Goal: Information Seeking & Learning: Learn about a topic

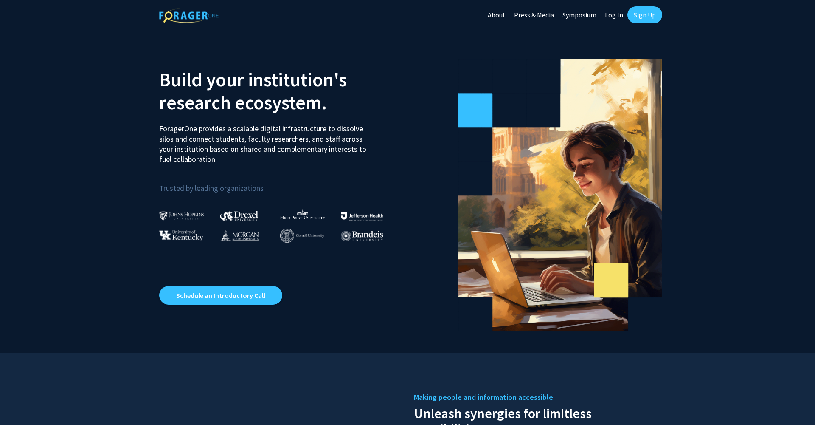
click at [616, 14] on link "Log In" at bounding box center [614, 15] width 27 height 30
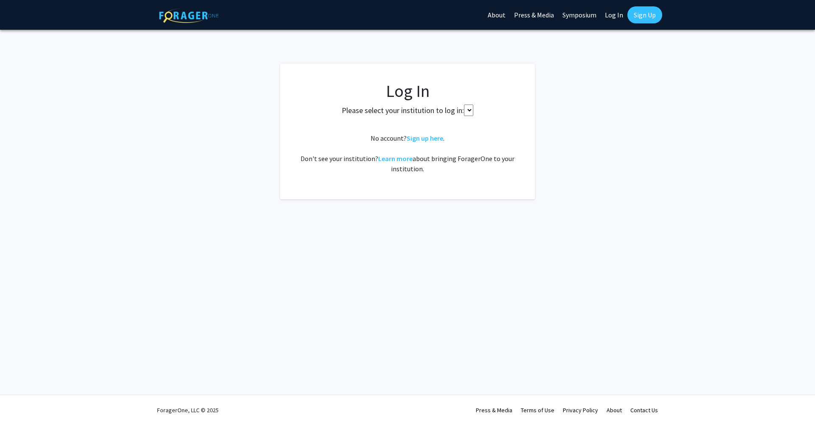
select select
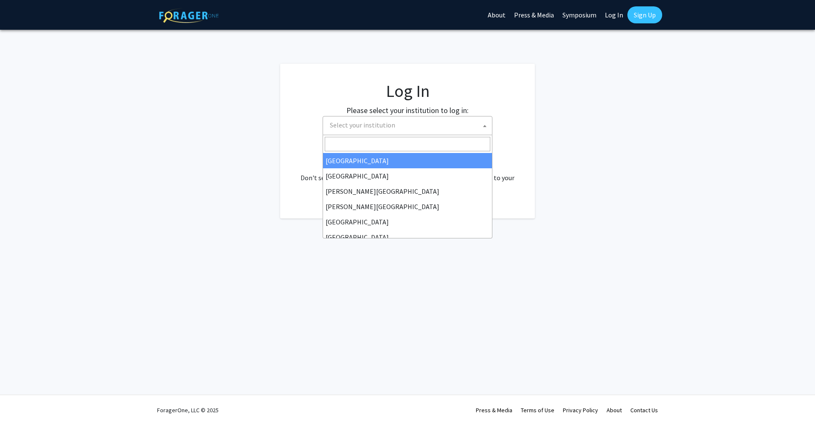
click at [414, 127] on span "Select your institution" at bounding box center [410, 124] width 166 height 17
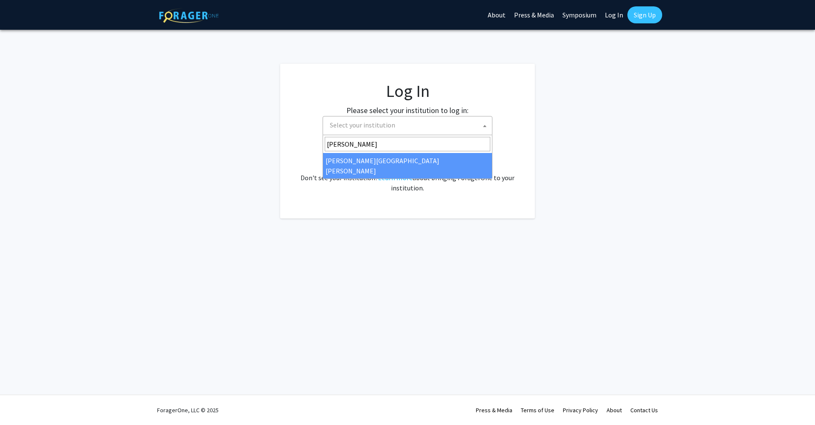
type input "johns"
select select "1"
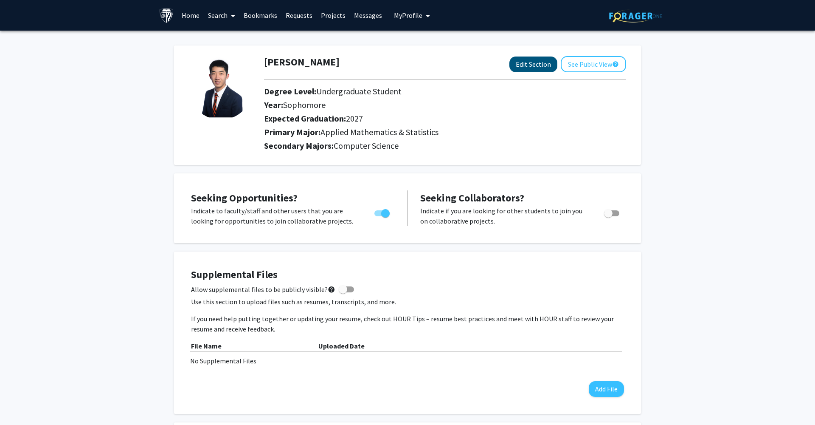
click at [544, 63] on button "Edit Section" at bounding box center [534, 64] width 48 height 16
select select "sophomore"
select select "2027"
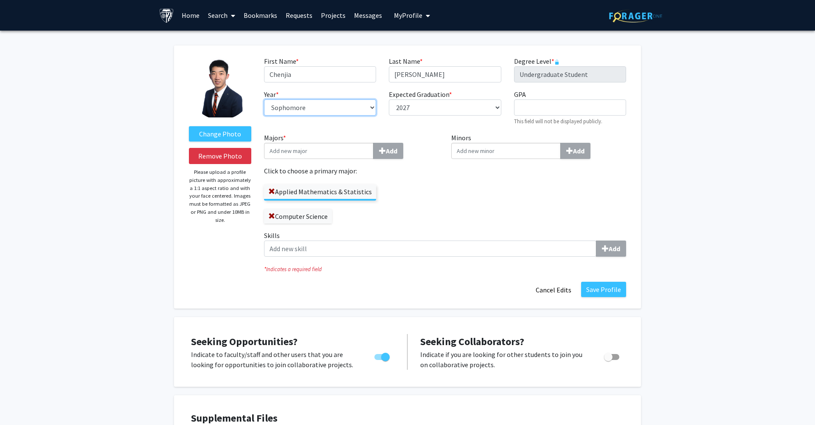
select select "junior"
click at [336, 149] on input "Majors * Add" at bounding box center [319, 151] width 110 height 16
click at [603, 289] on button "Save Profile" at bounding box center [603, 289] width 45 height 15
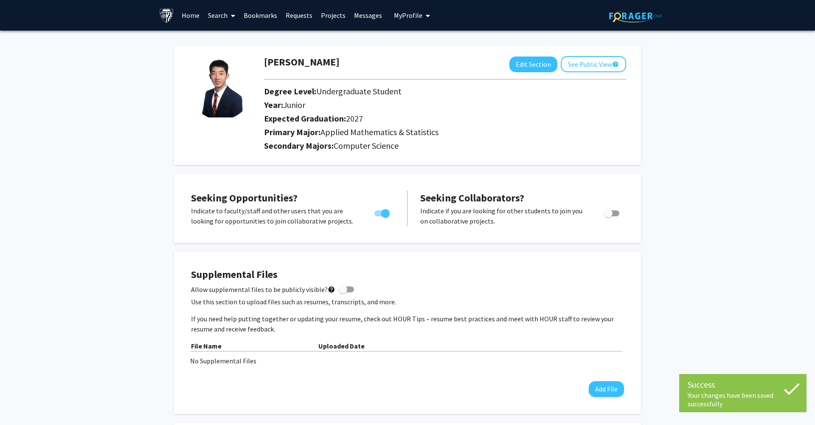
click at [222, 13] on link "Search" at bounding box center [222, 15] width 36 height 30
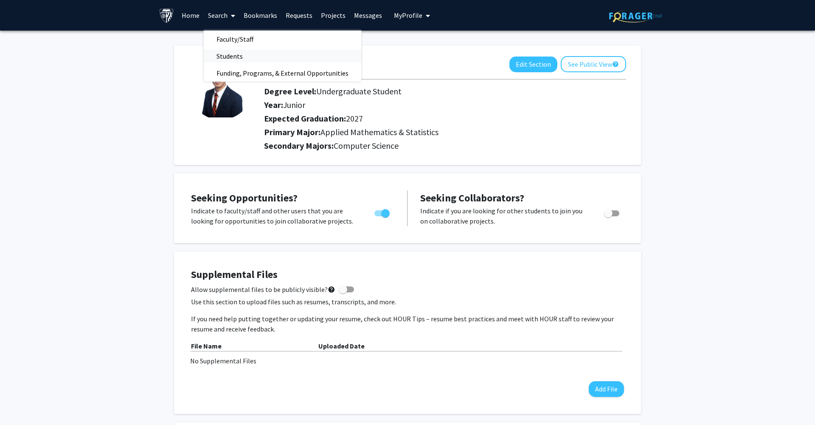
click at [234, 52] on span "Students" at bounding box center [230, 56] width 52 height 17
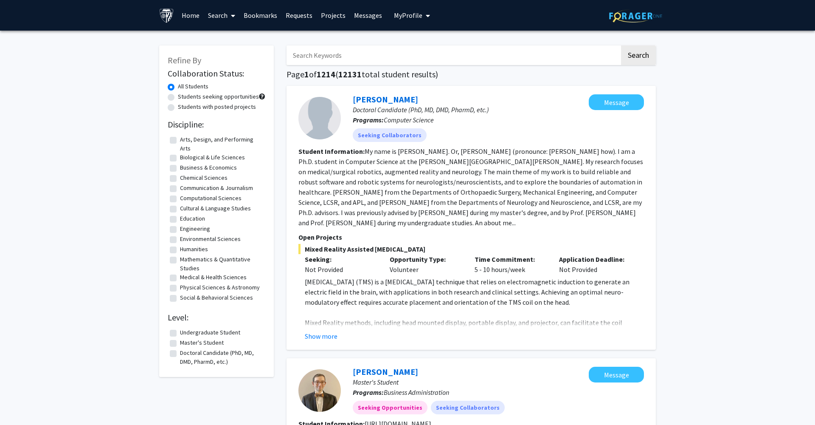
click at [216, 13] on link "Search" at bounding box center [222, 15] width 36 height 30
click at [229, 34] on span "Faculty/Staff" at bounding box center [235, 39] width 62 height 17
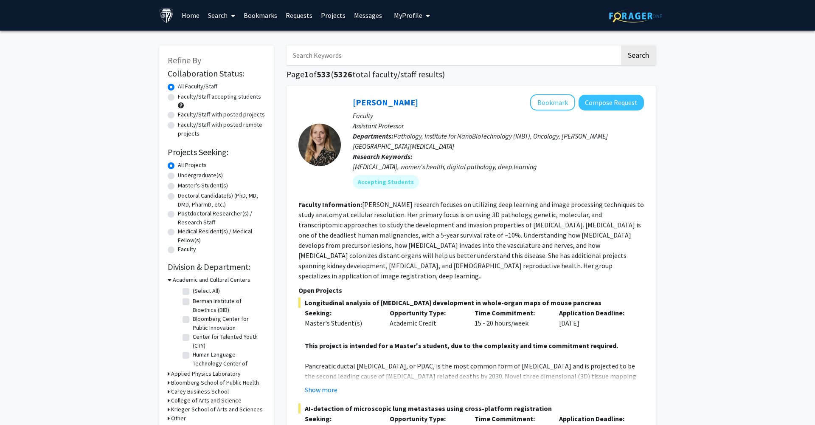
click at [219, 13] on link "Search" at bounding box center [222, 15] width 36 height 30
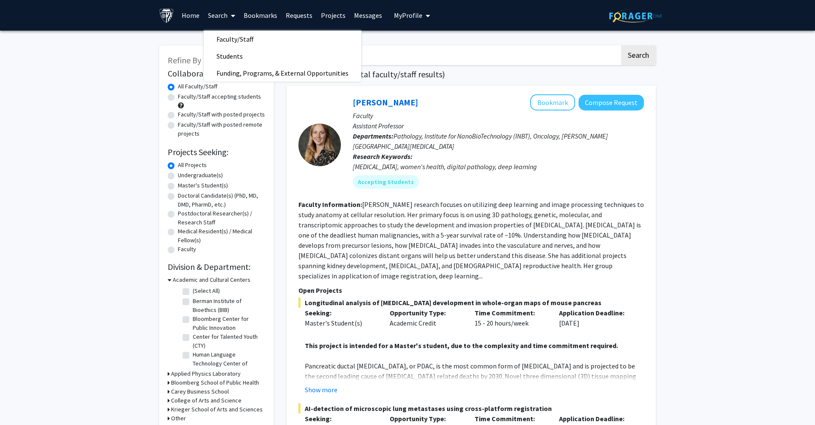
click at [219, 13] on link "Search" at bounding box center [222, 15] width 36 height 30
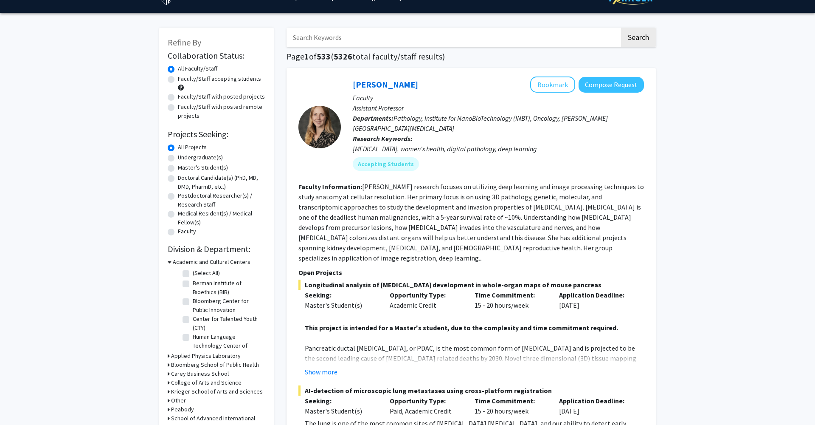
scroll to position [20, 0]
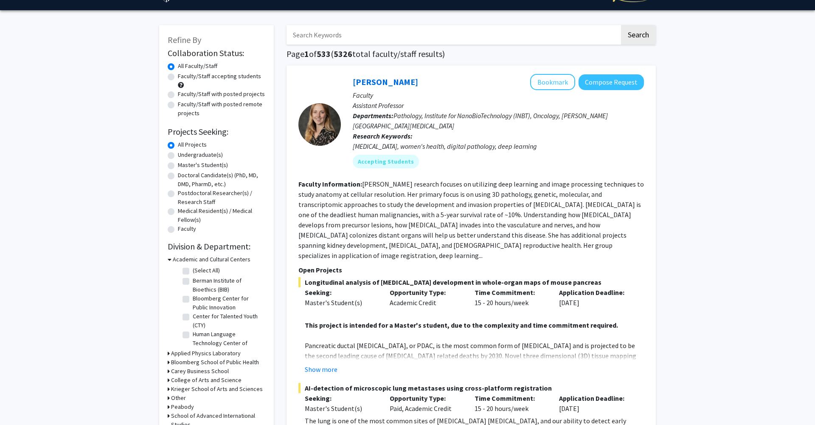
click at [178, 155] on label "Undergraduate(s)" at bounding box center [200, 154] width 45 height 9
click at [178, 155] on input "Undergraduate(s)" at bounding box center [181, 153] width 6 height 6
radio input "true"
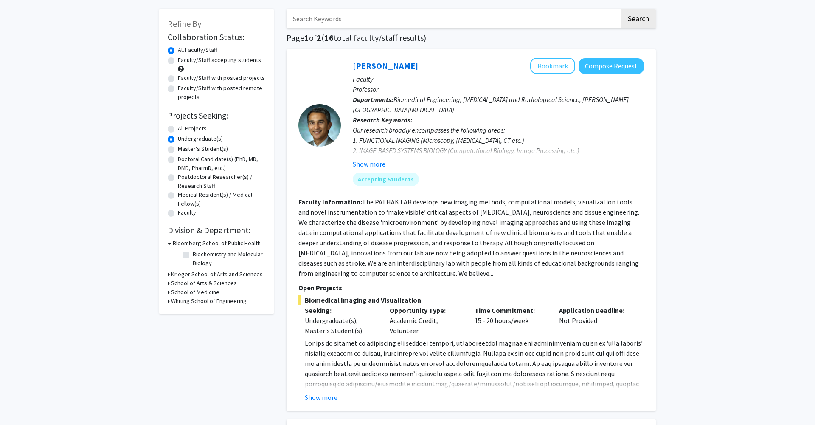
scroll to position [40, 0]
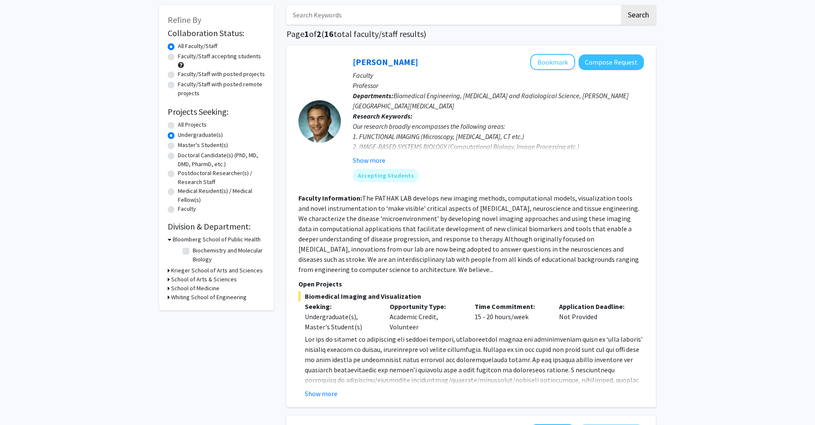
click at [190, 297] on h3 "Whiting School of Engineering" at bounding box center [209, 297] width 76 height 9
click at [170, 240] on icon at bounding box center [170, 239] width 4 height 9
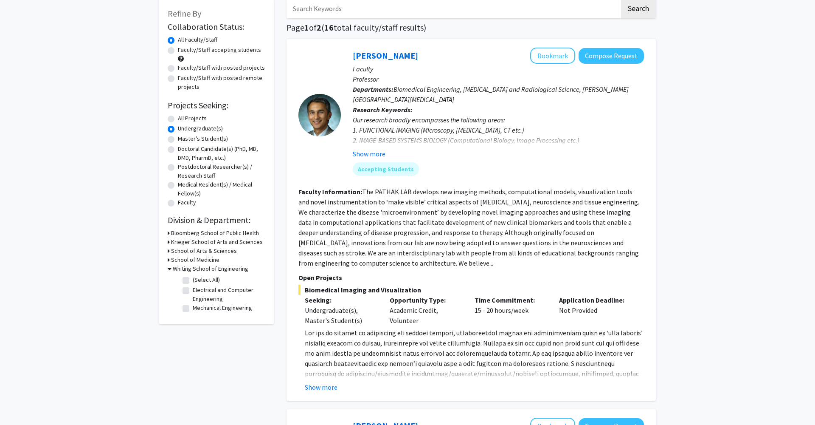
scroll to position [68, 0]
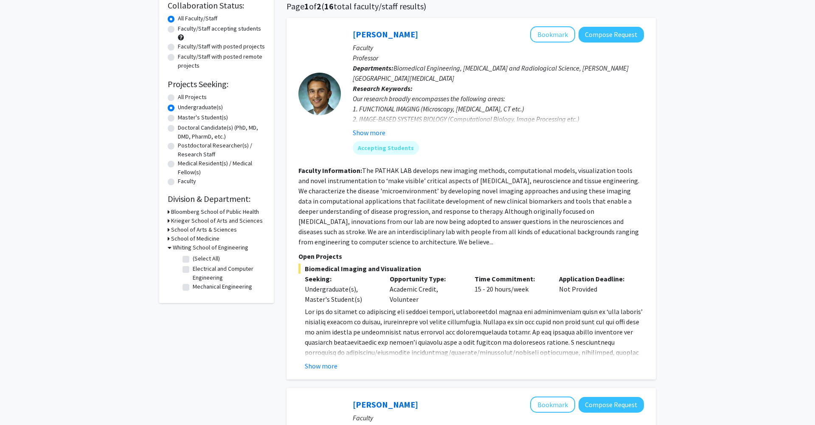
click at [193, 259] on label "(Select All)" at bounding box center [206, 258] width 27 height 9
click at [193, 259] on input "(Select All)" at bounding box center [196, 257] width 6 height 6
checkbox input "true"
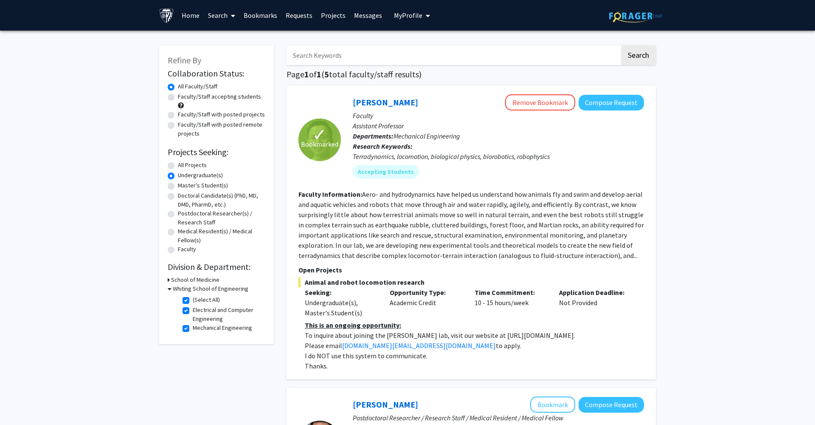
click at [222, 15] on link "Search" at bounding box center [222, 15] width 36 height 30
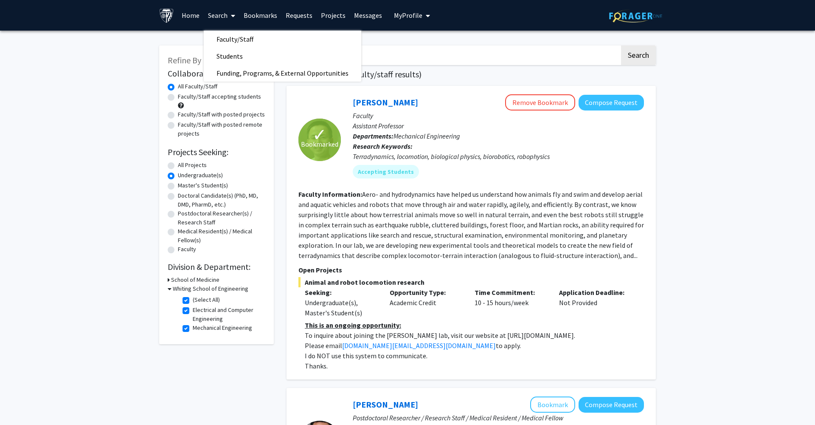
click at [206, 11] on link "Search" at bounding box center [222, 15] width 36 height 30
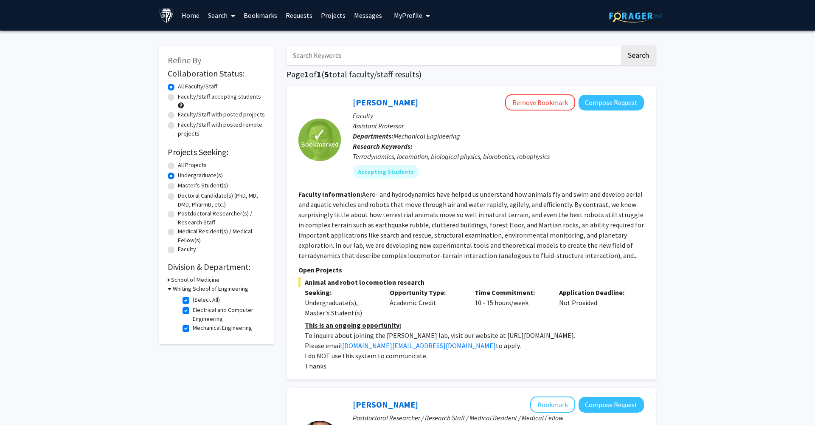
click at [192, 12] on link "Home" at bounding box center [190, 15] width 26 height 30
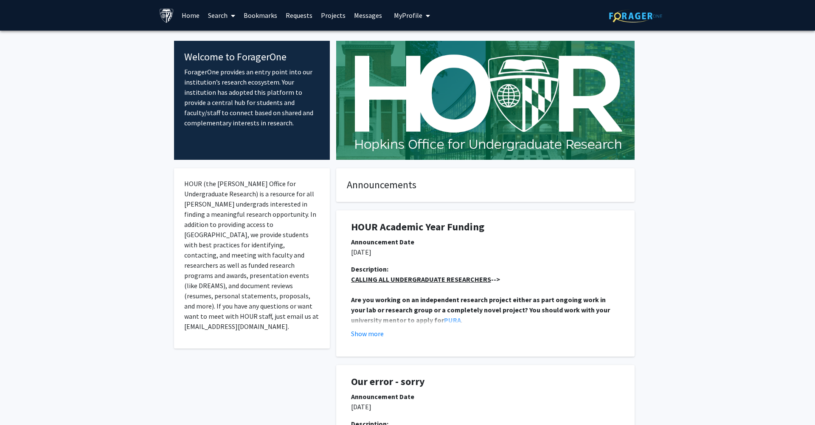
click at [218, 15] on link "Search" at bounding box center [222, 15] width 36 height 30
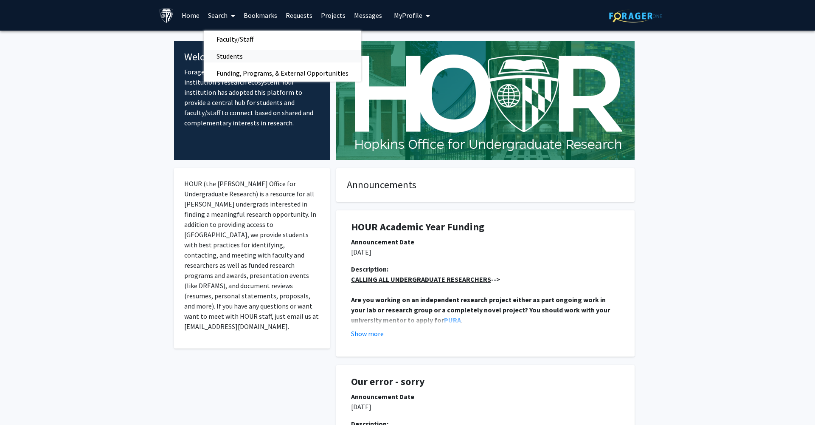
click at [231, 55] on span "Students" at bounding box center [230, 56] width 52 height 17
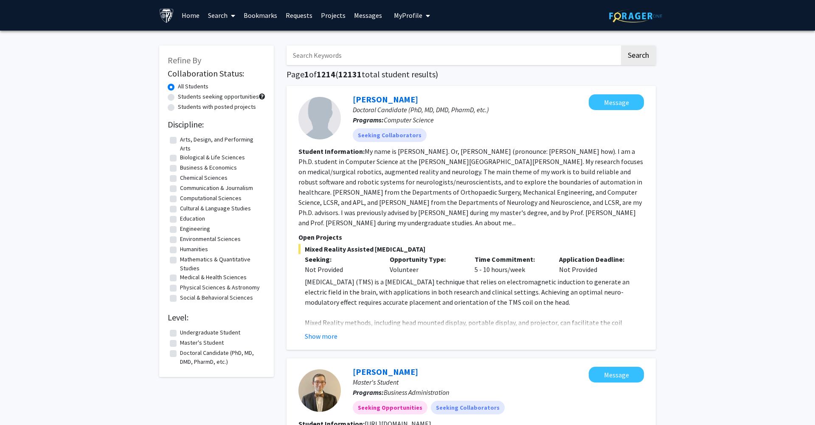
click at [306, 49] on input "Search Keywords" at bounding box center [453, 55] width 333 height 20
click at [175, 98] on div "Students seeking opportunities" at bounding box center [217, 97] width 98 height 10
click at [178, 98] on label "Students seeking opportunities" at bounding box center [218, 96] width 81 height 9
click at [178, 98] on input "Students seeking opportunities" at bounding box center [181, 95] width 6 height 6
radio input "true"
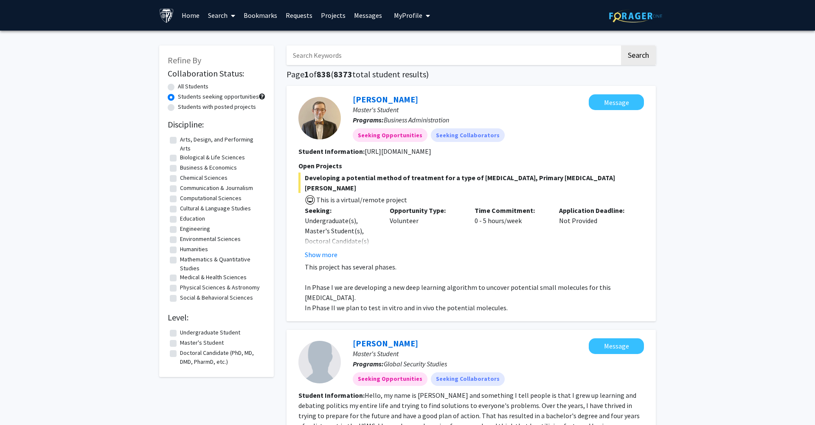
click at [178, 87] on label "All Students" at bounding box center [193, 86] width 31 height 9
click at [178, 87] on input "All Students" at bounding box center [181, 85] width 6 height 6
radio input "true"
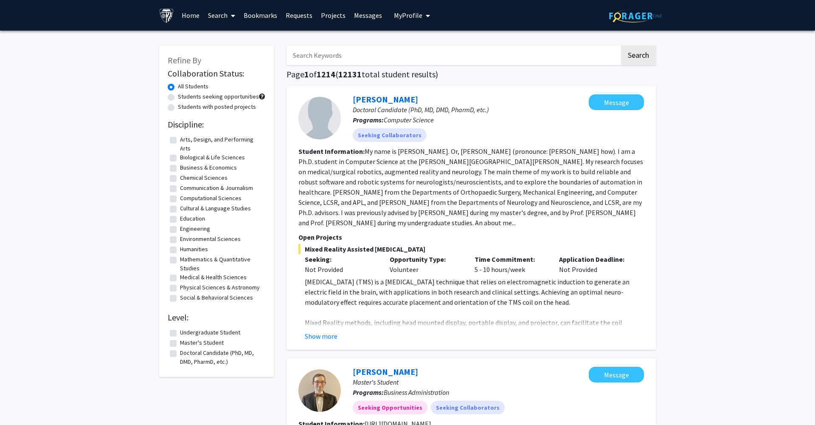
click at [220, 12] on link "Search" at bounding box center [222, 15] width 36 height 30
click at [232, 40] on span "Faculty/Staff" at bounding box center [235, 39] width 62 height 17
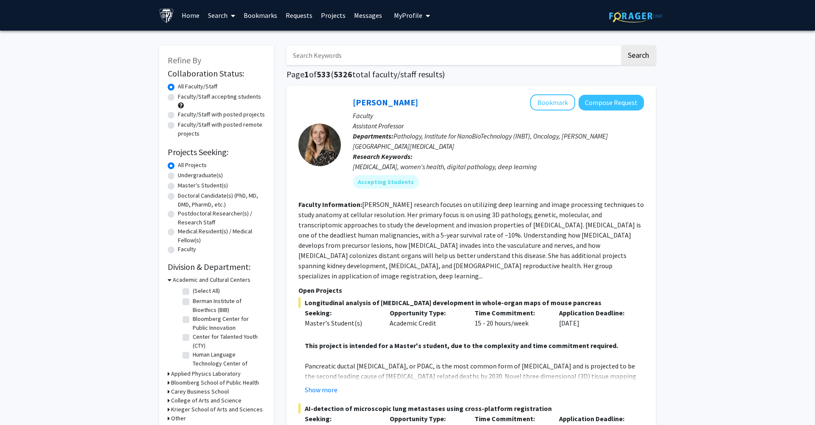
click at [220, 18] on link "Search" at bounding box center [222, 15] width 36 height 30
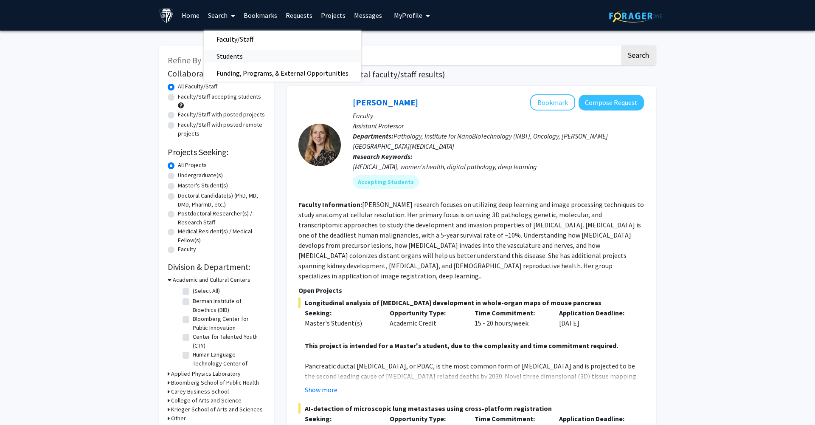
click at [231, 52] on span "Students" at bounding box center [230, 56] width 52 height 17
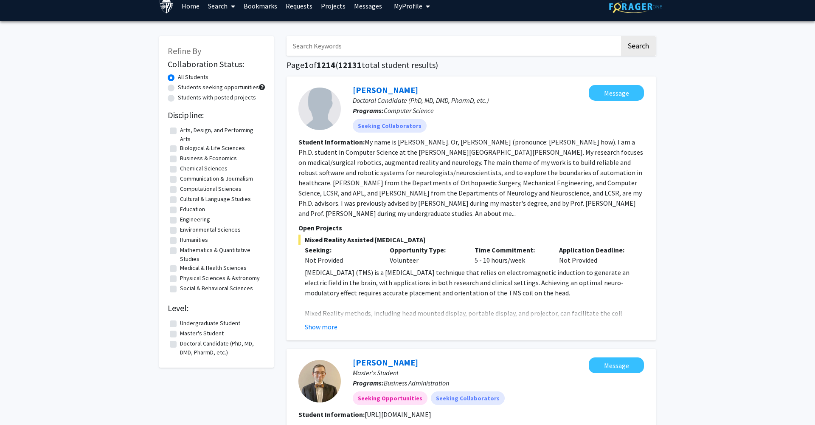
scroll to position [24, 0]
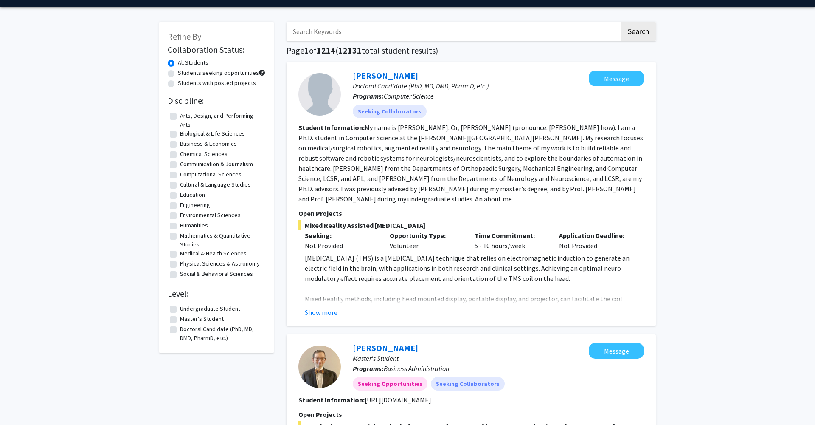
click at [180, 311] on label "Undergraduate Student" at bounding box center [210, 308] width 60 height 9
click at [180, 310] on input "Undergraduate Student" at bounding box center [183, 307] width 6 height 6
checkbox input "true"
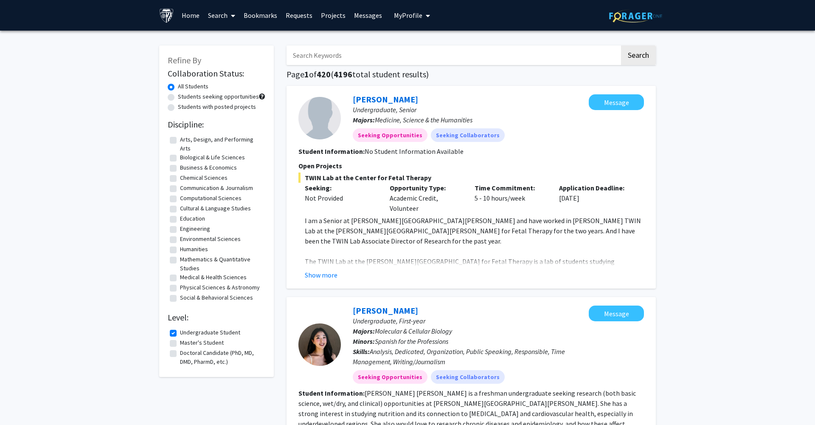
click at [228, 11] on span at bounding box center [232, 16] width 8 height 30
click at [228, 38] on span "Faculty/Staff" at bounding box center [235, 39] width 62 height 17
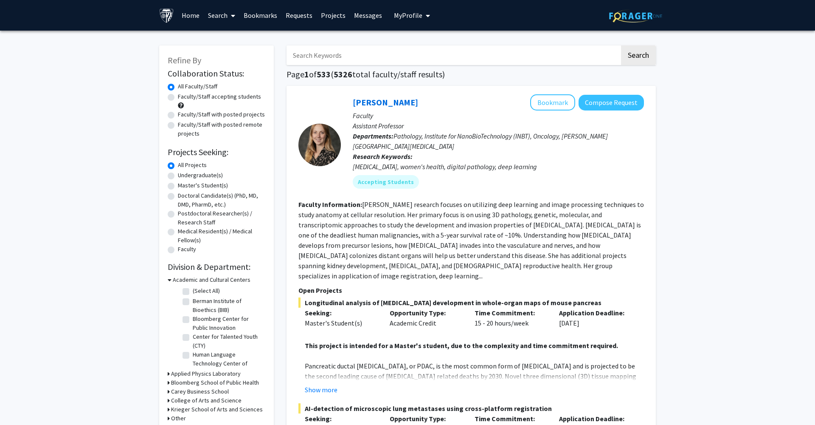
click at [178, 175] on label "Undergraduate(s)" at bounding box center [200, 175] width 45 height 9
click at [178, 175] on input "Undergraduate(s)" at bounding box center [181, 174] width 6 height 6
radio input "true"
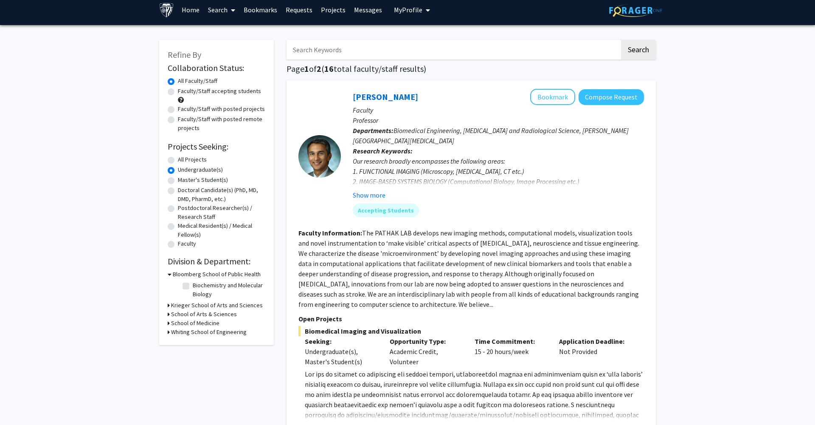
scroll to position [0, 0]
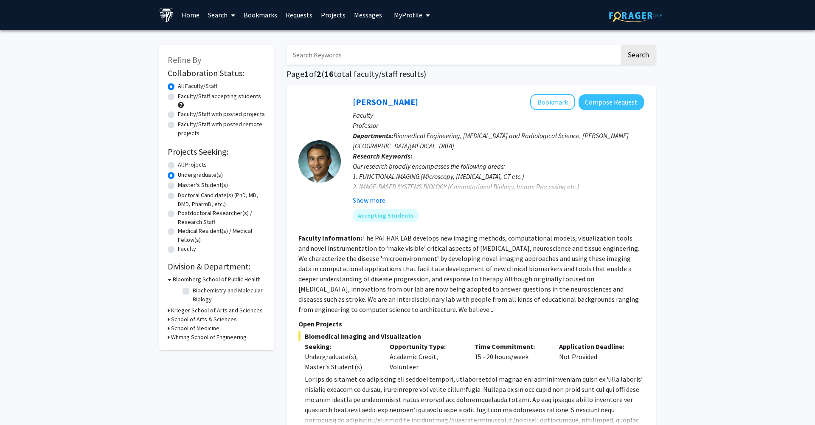
click at [178, 99] on label "Faculty/Staff accepting students" at bounding box center [219, 96] width 83 height 9
click at [178, 97] on input "Faculty/Staff accepting students" at bounding box center [181, 95] width 6 height 6
radio input "true"
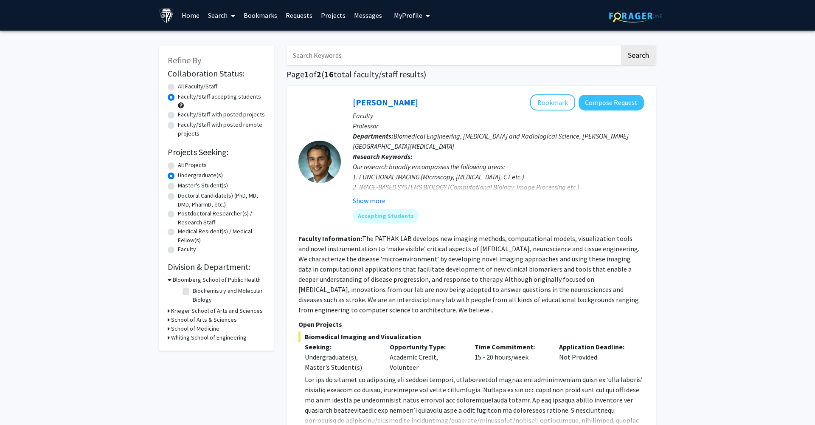
click at [333, 59] on input "Search Keywords" at bounding box center [453, 55] width 333 height 20
click at [178, 88] on label "All Faculty/Staff" at bounding box center [197, 86] width 39 height 9
click at [178, 87] on input "All Faculty/Staff" at bounding box center [181, 85] width 6 height 6
radio input "true"
click at [331, 62] on input "Search Keywords" at bounding box center [453, 55] width 333 height 20
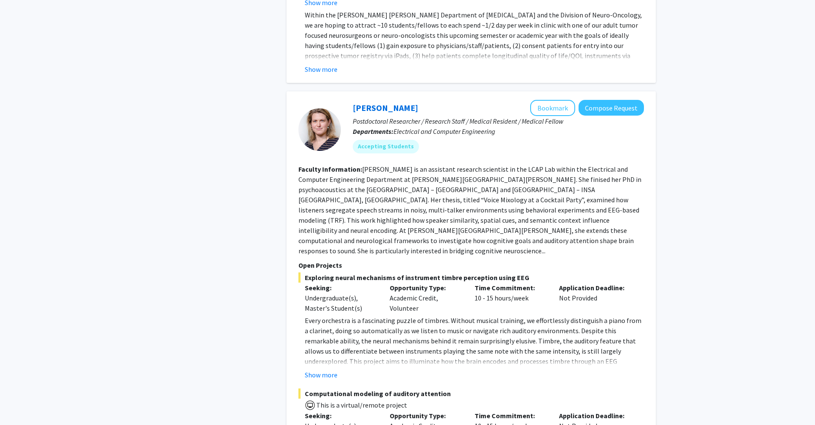
scroll to position [2865, 0]
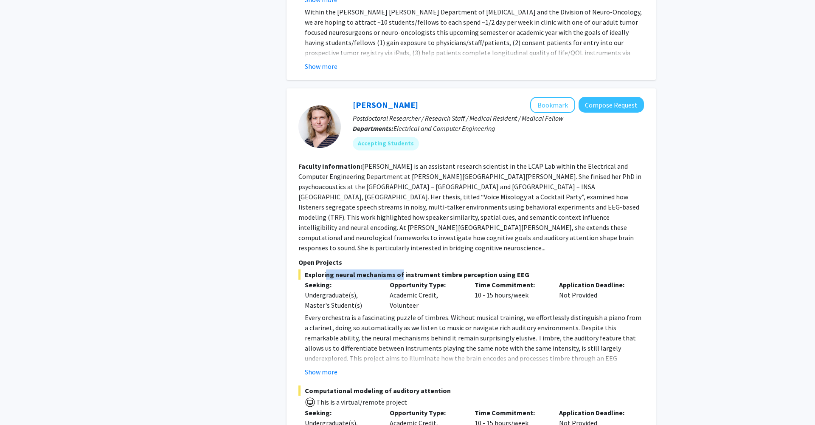
drag, startPoint x: 323, startPoint y: 193, endPoint x: 399, endPoint y: 190, distance: 75.6
click at [399, 269] on span "Exploring neural mechanisms of instrument timbre perception using EEG" at bounding box center [472, 274] width 346 height 10
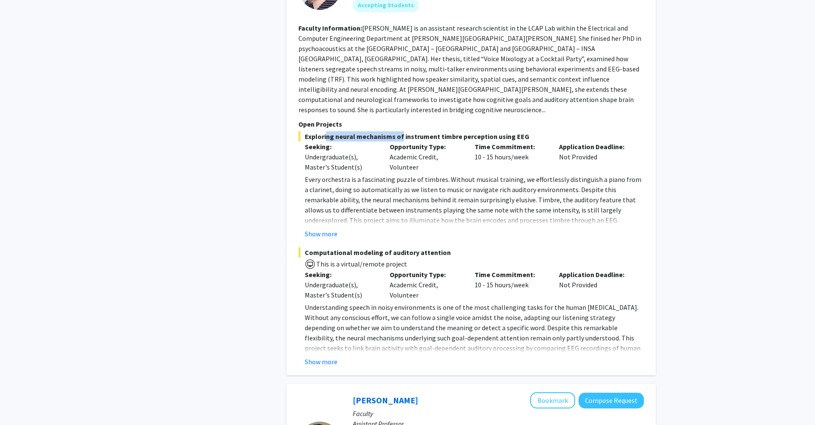
scroll to position [3008, 0]
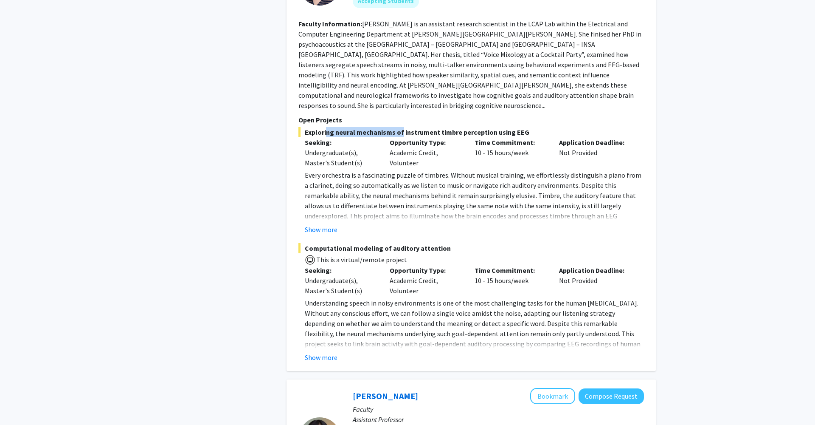
click at [331, 352] on button "Show more" at bounding box center [321, 357] width 33 height 10
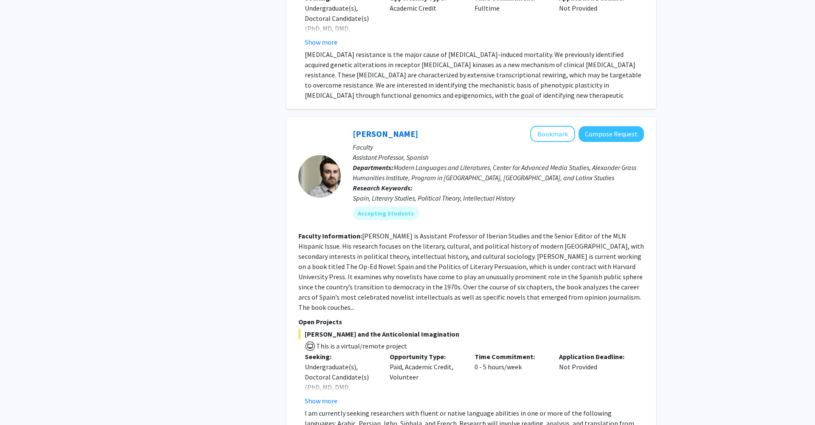
scroll to position [3890, 0]
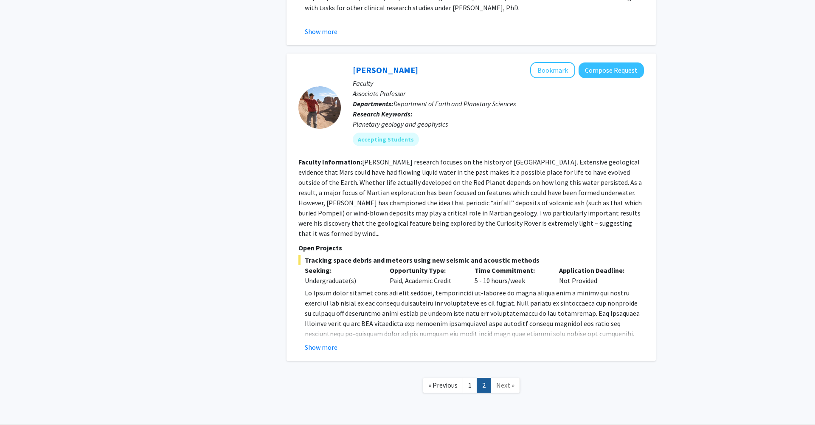
click at [504, 380] on span "Next »" at bounding box center [505, 384] width 18 height 8
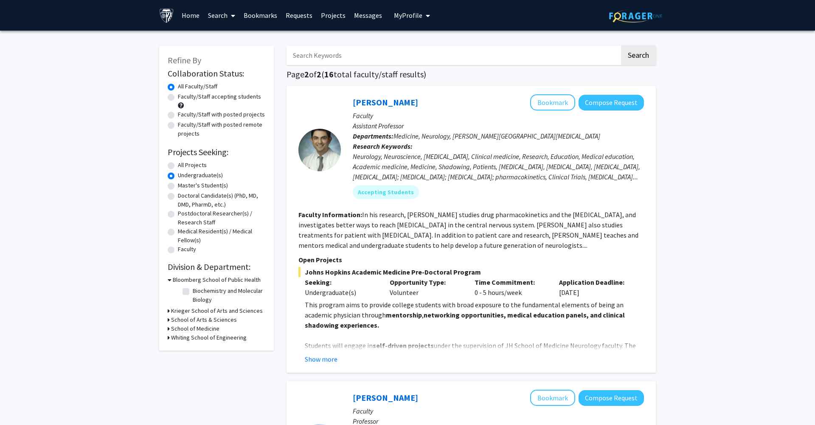
click at [178, 98] on label "Faculty/Staff accepting students" at bounding box center [219, 96] width 83 height 9
click at [178, 98] on input "Faculty/Staff accepting students" at bounding box center [181, 95] width 6 height 6
radio input "true"
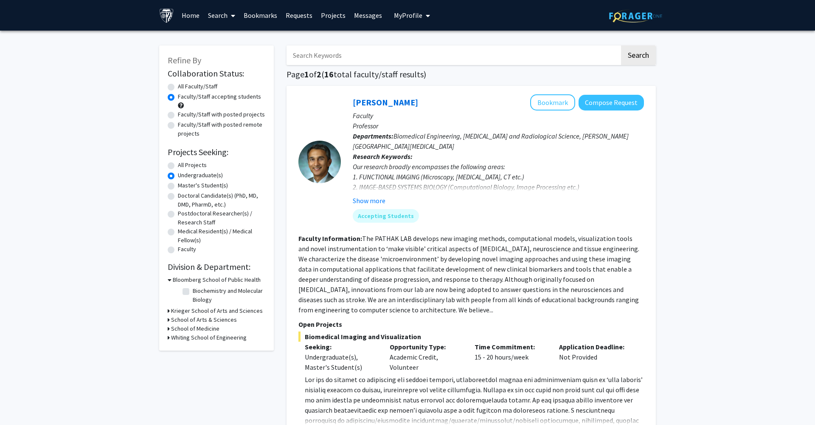
click at [178, 87] on label "All Faculty/Staff" at bounding box center [197, 86] width 39 height 9
click at [178, 87] on input "All Faculty/Staff" at bounding box center [181, 85] width 6 height 6
radio input "true"
click at [178, 167] on label "All Projects" at bounding box center [192, 165] width 29 height 9
click at [178, 166] on input "All Projects" at bounding box center [181, 164] width 6 height 6
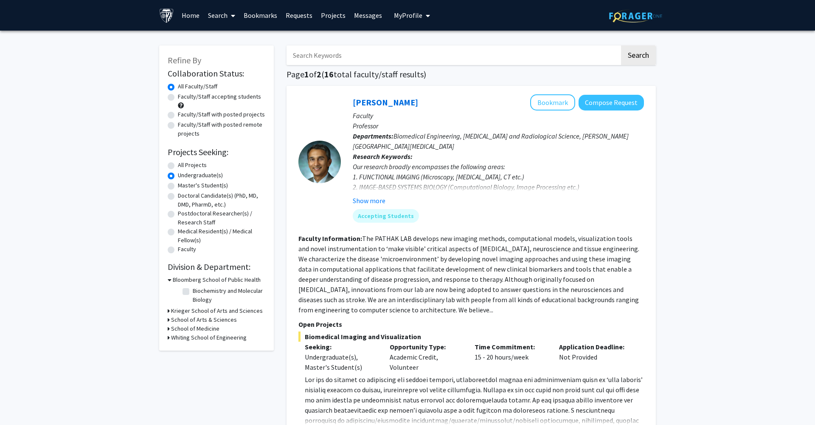
radio input "true"
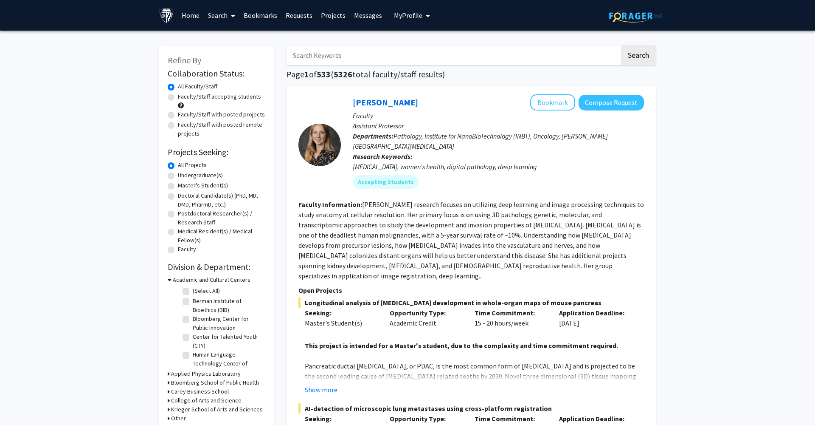
click at [316, 54] on input "Search Keywords" at bounding box center [453, 55] width 333 height 20
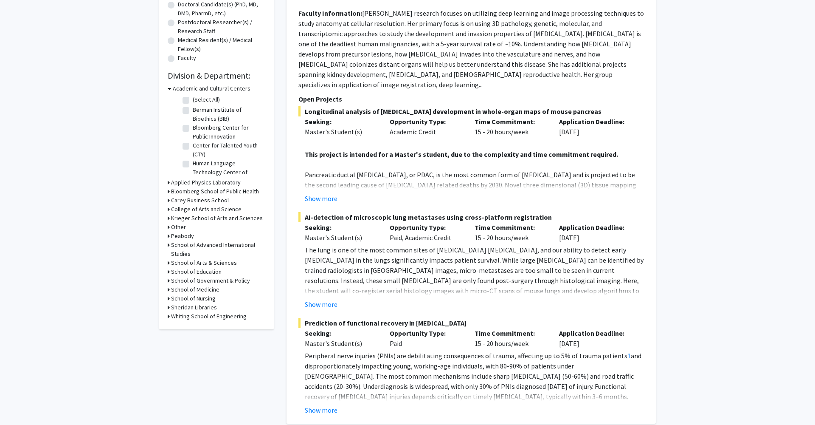
click at [189, 318] on h3 "Whiting School of Engineering" at bounding box center [209, 316] width 76 height 9
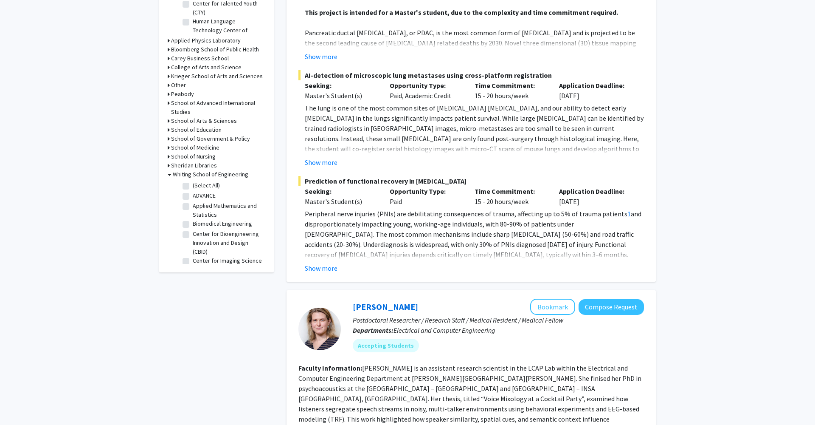
scroll to position [336, 0]
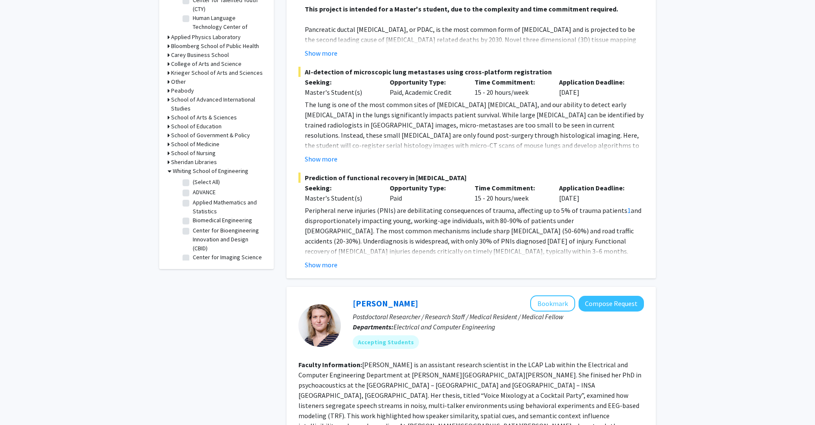
click at [193, 182] on label "(Select All)" at bounding box center [206, 181] width 27 height 9
click at [193, 182] on input "(Select All)" at bounding box center [196, 180] width 6 height 6
checkbox input "true"
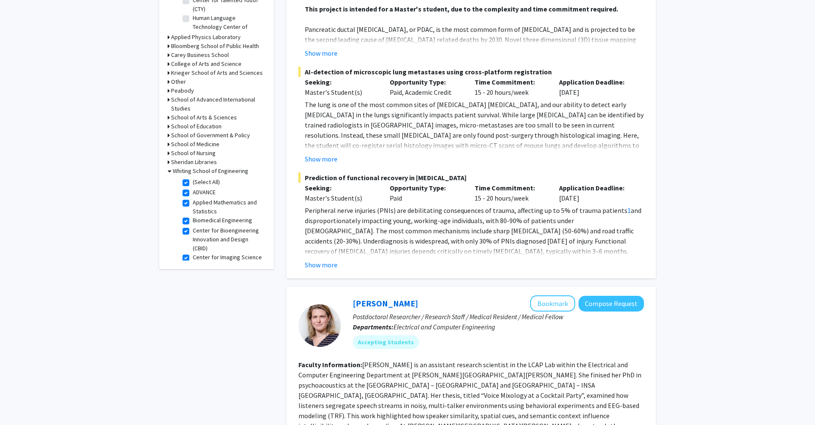
checkbox input "true"
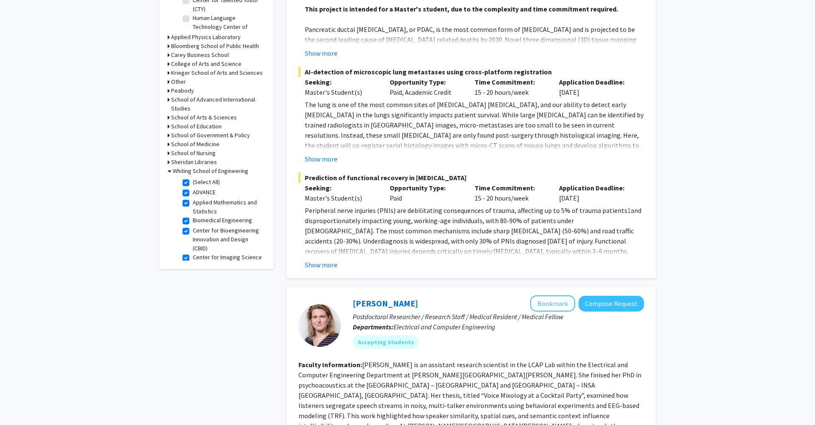
checkbox input "true"
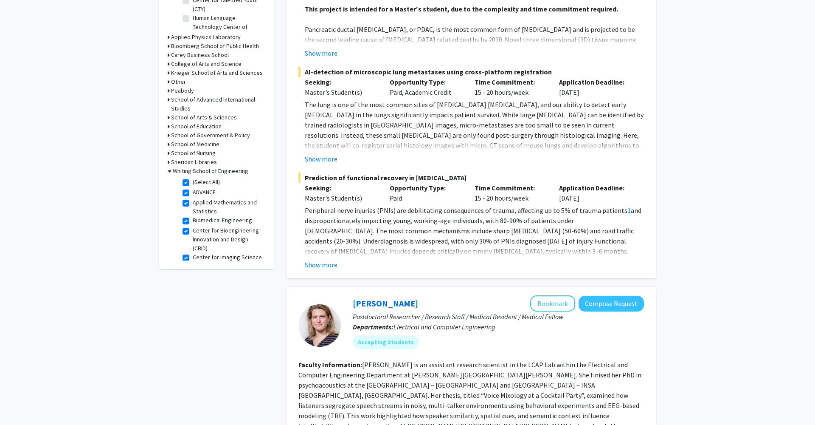
checkbox input "true"
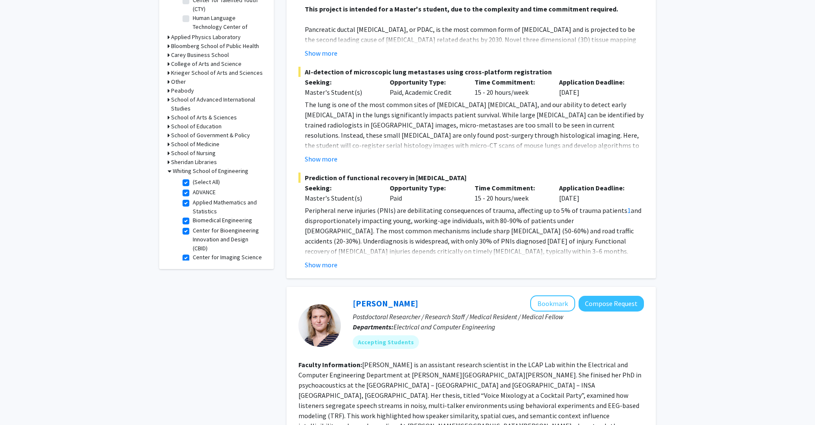
checkbox input "true"
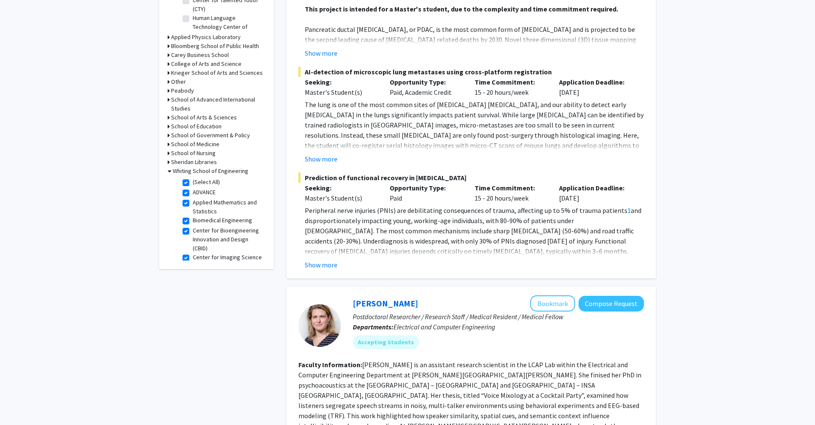
checkbox input "true"
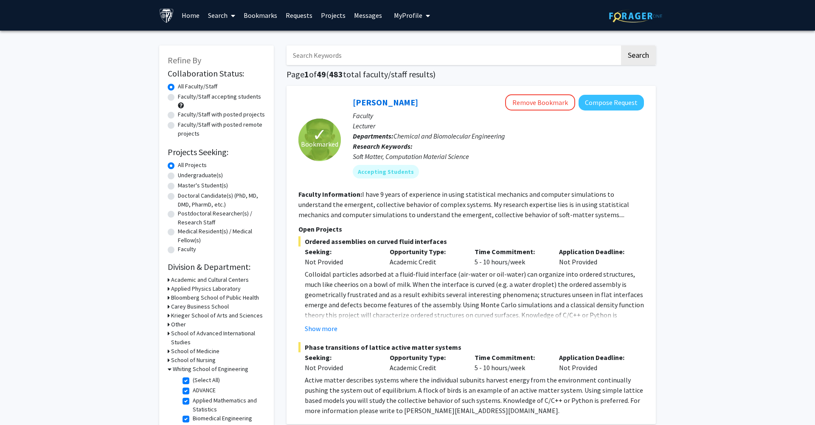
click at [475, 204] on fg-read-more "I have 9 years of experience in using statistical mechanics and computer simula…" at bounding box center [464, 204] width 331 height 29
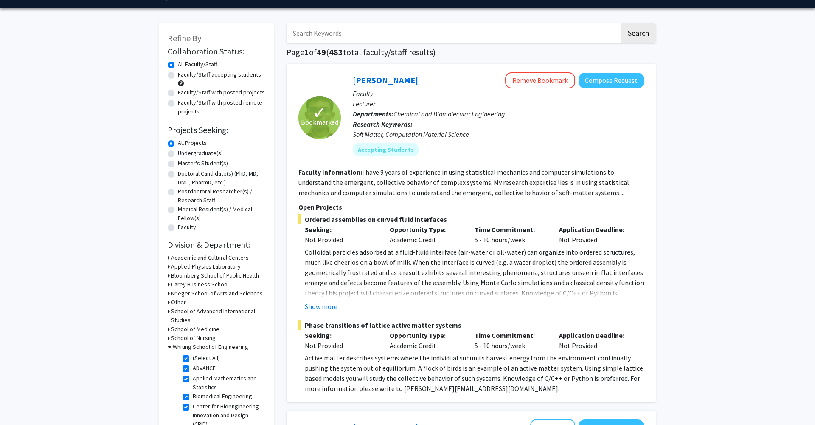
scroll to position [23, 0]
drag, startPoint x: 496, startPoint y: 187, endPoint x: 401, endPoint y: 194, distance: 94.9
click at [401, 194] on section "Faculty Information: I have 9 years of experience in using statistical mechanic…" at bounding box center [472, 181] width 346 height 31
click at [363, 193] on fg-read-more "I have 9 years of experience in using statistical mechanics and computer simula…" at bounding box center [464, 181] width 331 height 29
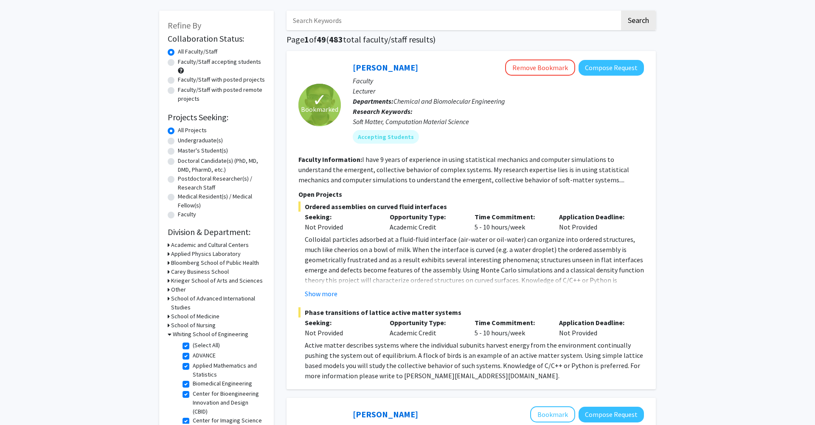
scroll to position [61, 0]
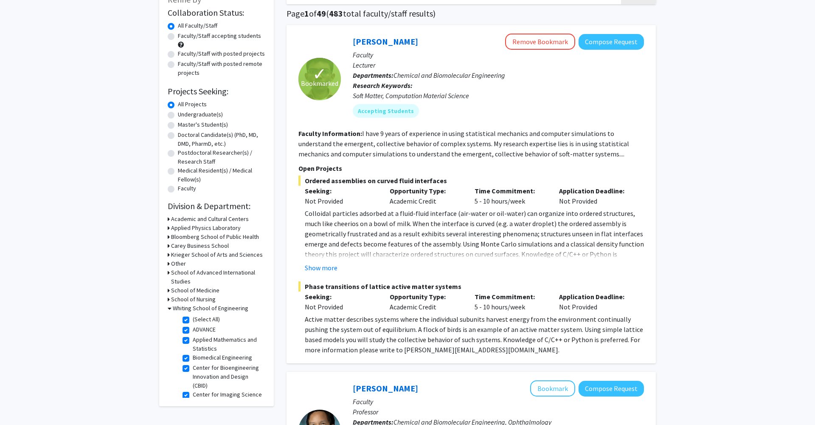
click at [193, 367] on label "Center for Bioengineering Innovation and Design (CBID)" at bounding box center [228, 376] width 70 height 27
click at [193, 367] on input "Center for Bioengineering Innovation and Design (CBID)" at bounding box center [196, 366] width 6 height 6
checkbox input "false"
checkbox input "true"
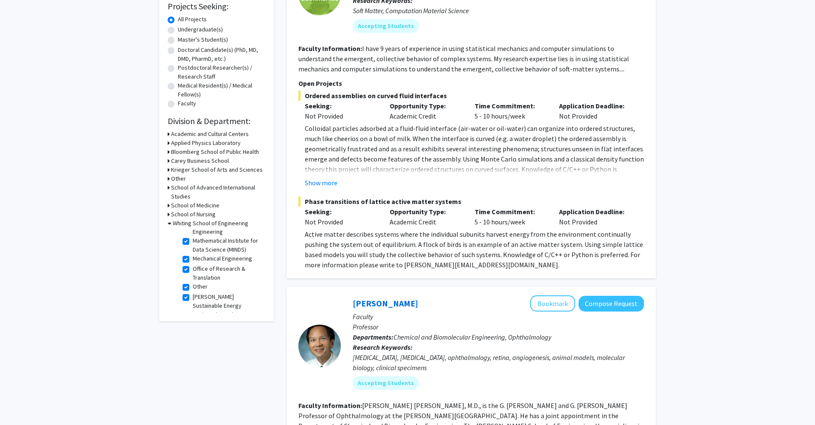
scroll to position [383, 0]
click at [193, 300] on label "[PERSON_NAME] Sustainable Energy Institute (ROSEI)" at bounding box center [228, 306] width 70 height 27
click at [193, 298] on input "[PERSON_NAME] Sustainable Energy Institute (ROSEI)" at bounding box center [196, 296] width 6 height 6
checkbox input "false"
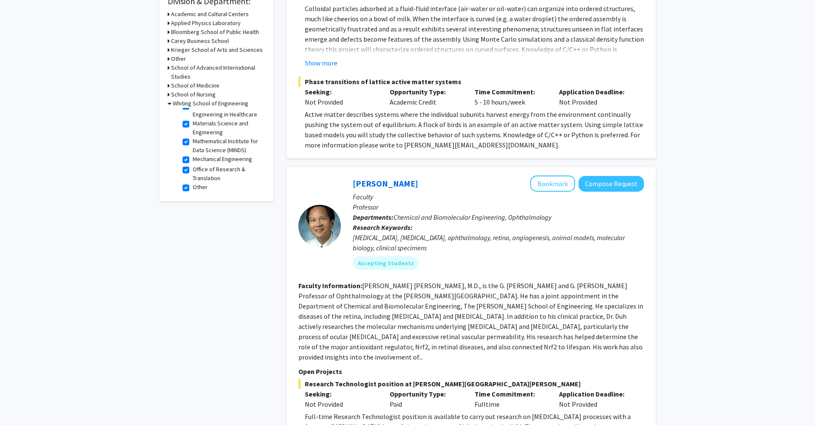
scroll to position [366, 0]
click at [193, 160] on label "Mechanical Engineering" at bounding box center [222, 156] width 59 height 9
click at [193, 157] on input "Mechanical Engineering" at bounding box center [196, 155] width 6 height 6
checkbox input "false"
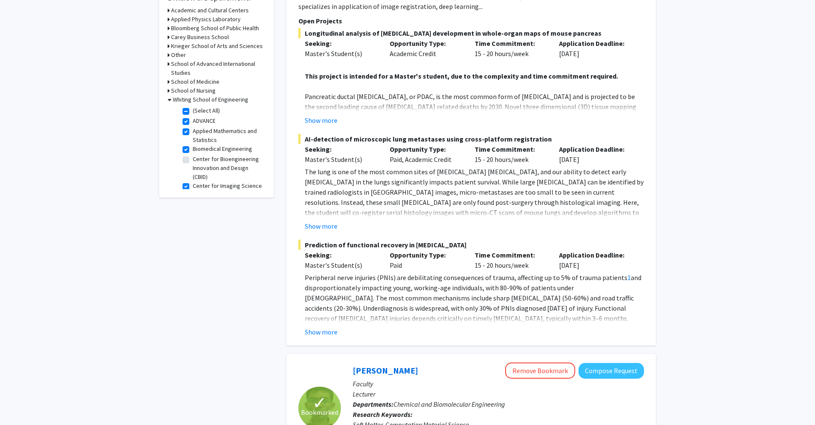
click at [193, 122] on label "ADVANCE" at bounding box center [204, 120] width 23 height 9
click at [193, 122] on input "ADVANCE" at bounding box center [196, 119] width 6 height 6
checkbox input "false"
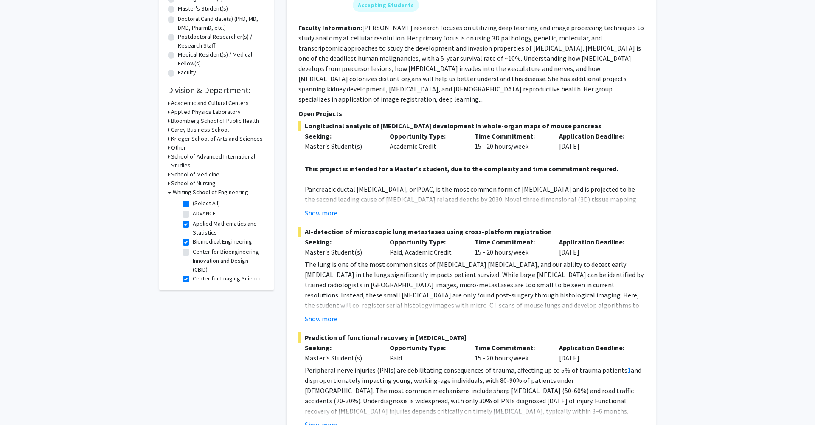
scroll to position [173, 0]
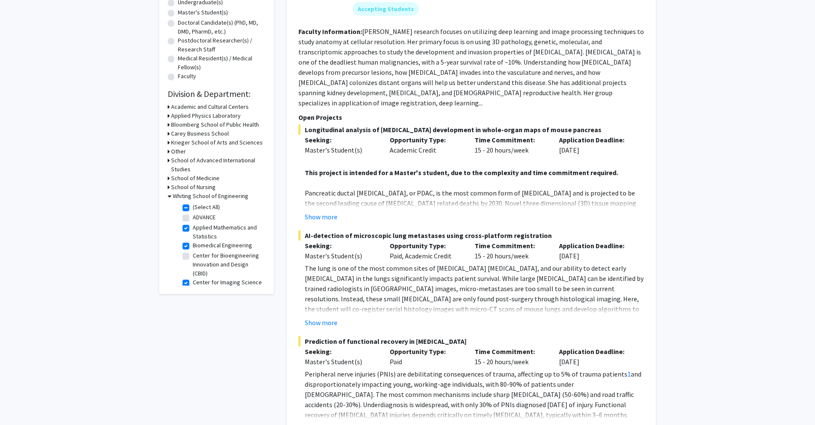
click at [193, 220] on label "ADVANCE" at bounding box center [204, 217] width 23 height 9
click at [193, 218] on input "ADVANCE" at bounding box center [196, 216] width 6 height 6
checkbox input "true"
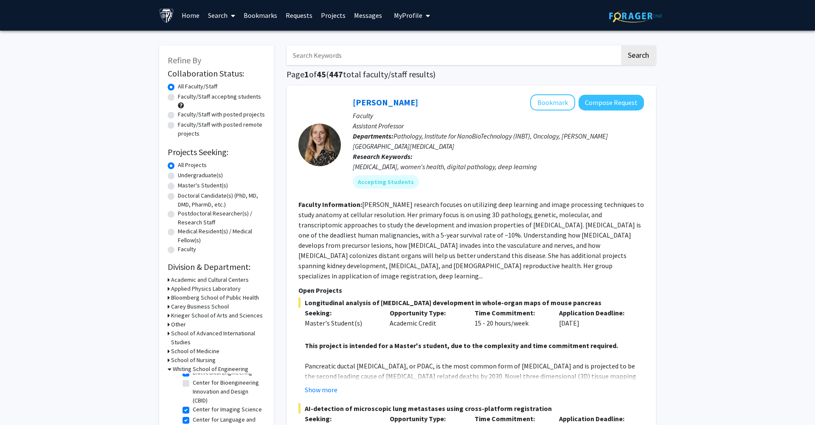
click at [349, 60] on input "Search Keywords" at bounding box center [453, 55] width 333 height 20
type input "computer science"
click at [638, 56] on button "Search" at bounding box center [638, 55] width 35 height 20
checkbox input "false"
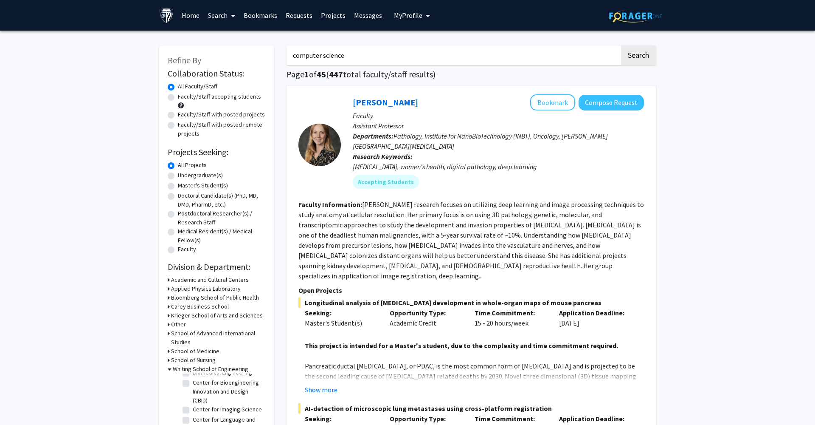
checkbox input "false"
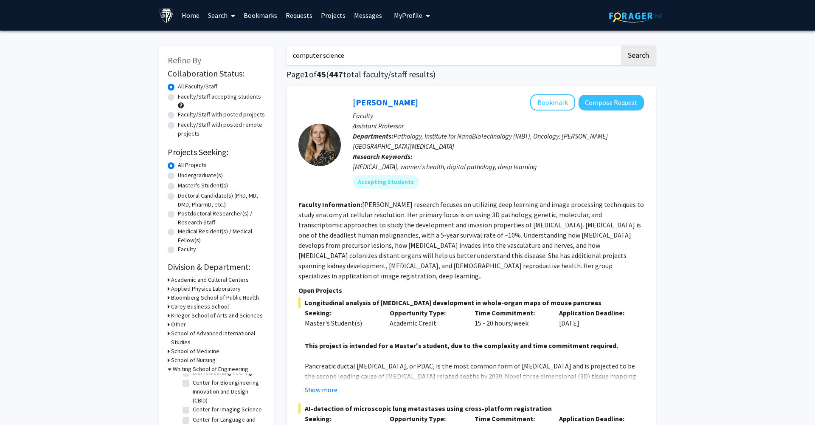
checkbox input "false"
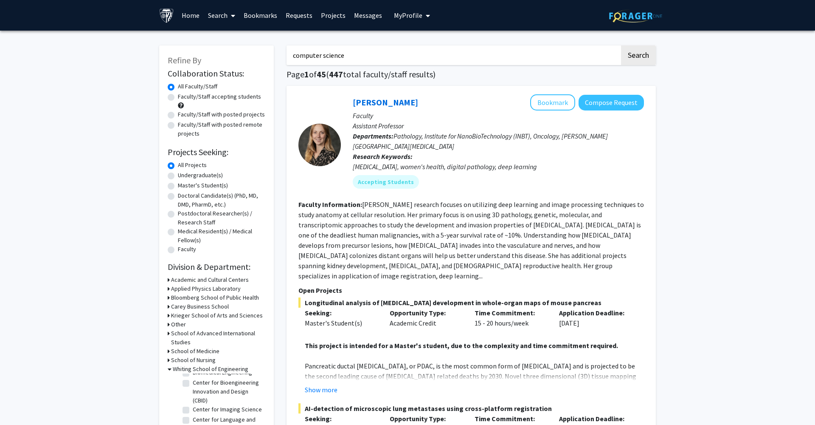
checkbox input "false"
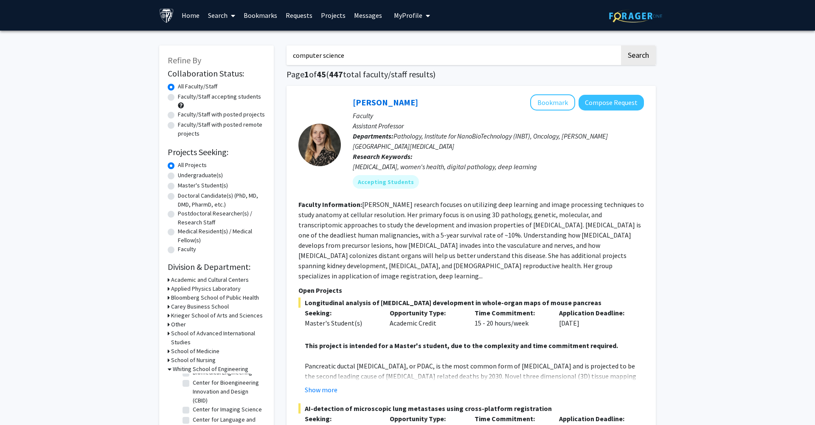
checkbox input "false"
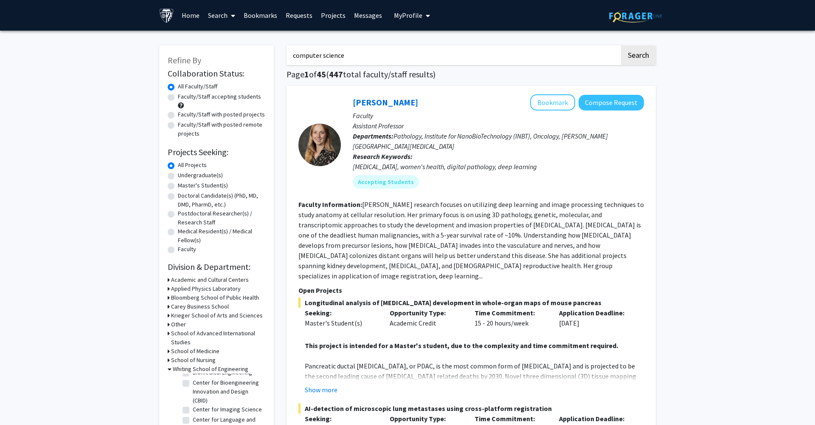
checkbox input "false"
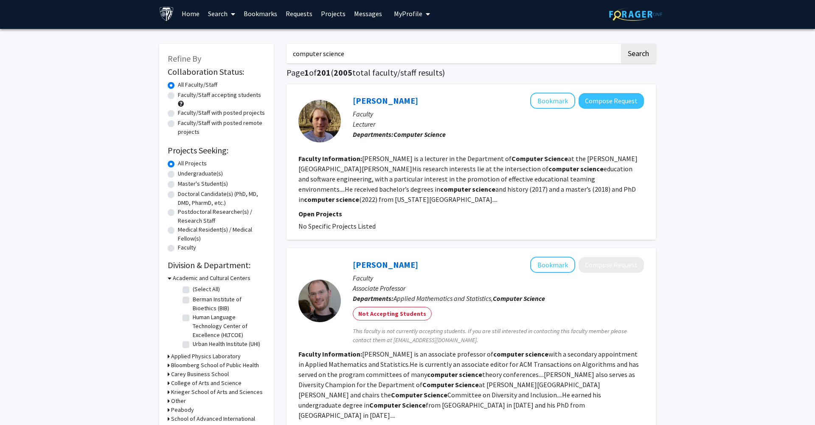
drag, startPoint x: 356, startPoint y: 178, endPoint x: 447, endPoint y: 203, distance: 93.7
click at [447, 203] on section "Faculty Information: [PERSON_NAME] is a lecturer in the Department of Computer …" at bounding box center [472, 178] width 346 height 51
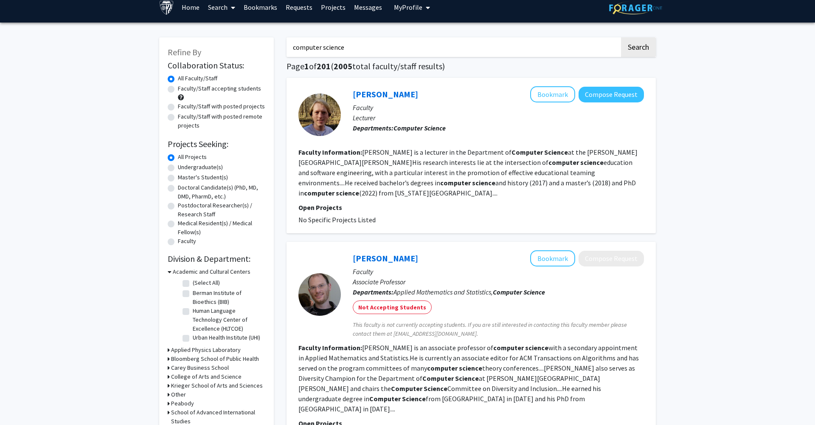
scroll to position [9, 0]
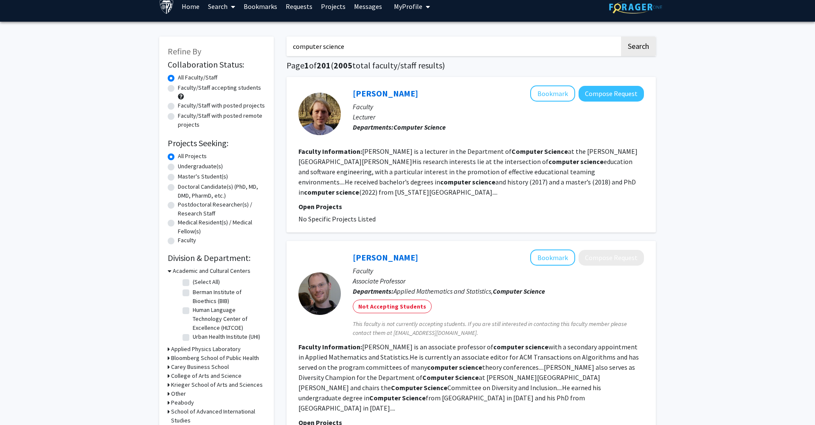
click at [366, 200] on fg-search-faculty "[PERSON_NAME] Bookmark Compose Request Faculty Lecturer Departments: Computer S…" at bounding box center [472, 154] width 346 height 138
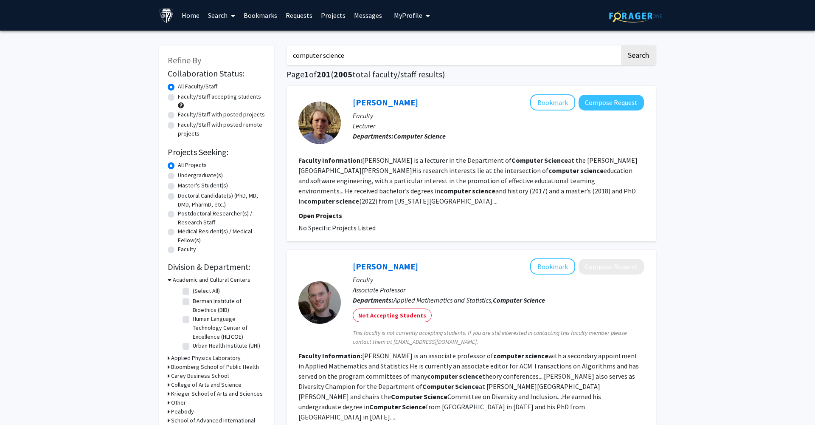
scroll to position [0, 0]
click at [178, 99] on label "Faculty/Staff accepting students" at bounding box center [219, 96] width 83 height 9
click at [178, 98] on input "Faculty/Staff accepting students" at bounding box center [181, 95] width 6 height 6
radio input "true"
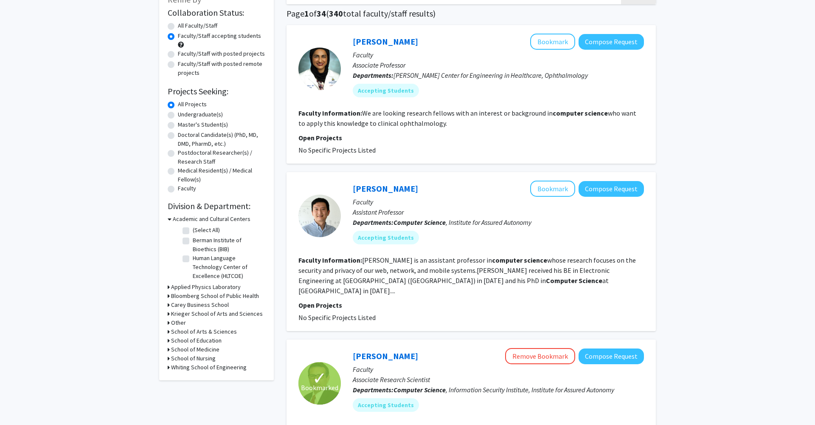
scroll to position [63, 0]
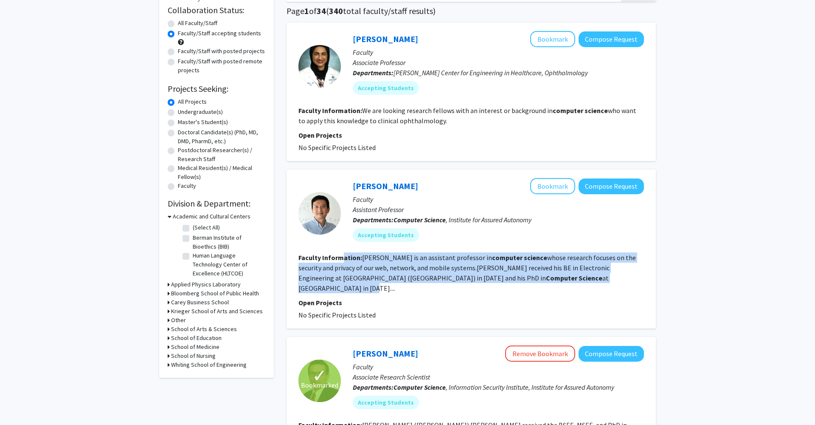
drag, startPoint x: 343, startPoint y: 254, endPoint x: 515, endPoint y: 282, distance: 174.9
click at [515, 282] on section "Faculty Information: [PERSON_NAME] is an assistant professor in computer scienc…" at bounding box center [472, 272] width 346 height 41
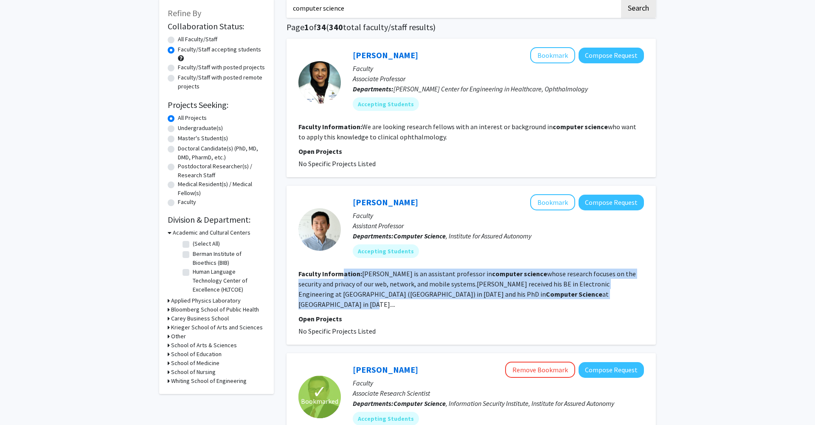
scroll to position [2, 0]
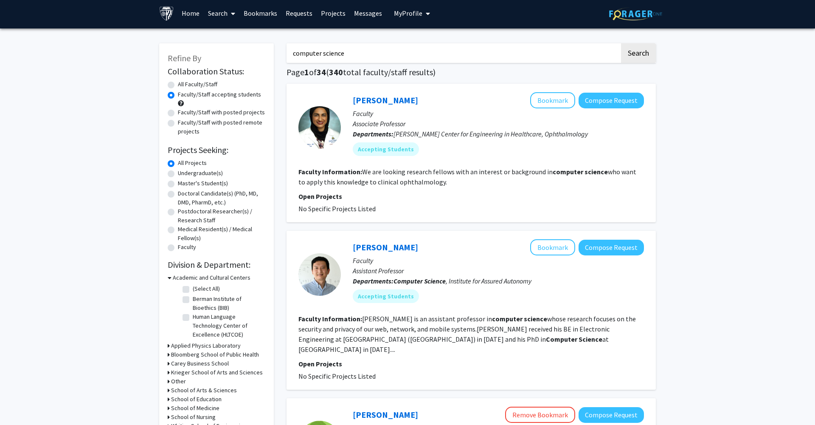
click at [501, 196] on p "Open Projects" at bounding box center [472, 196] width 346 height 10
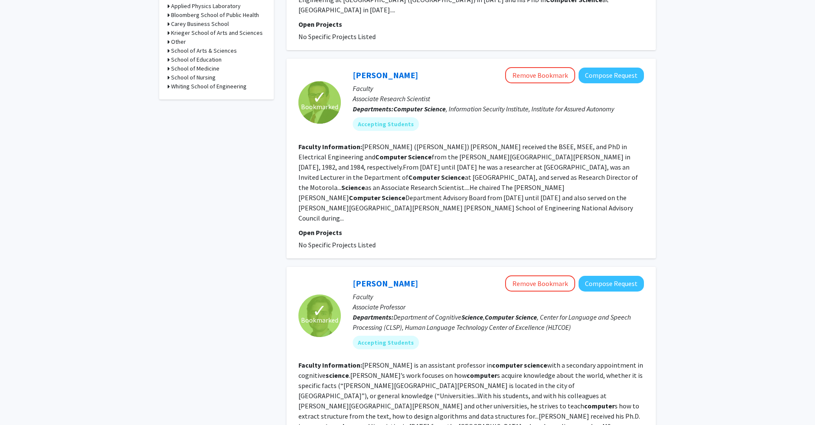
scroll to position [342, 0]
click at [365, 226] on p "Open Projects" at bounding box center [472, 231] width 346 height 10
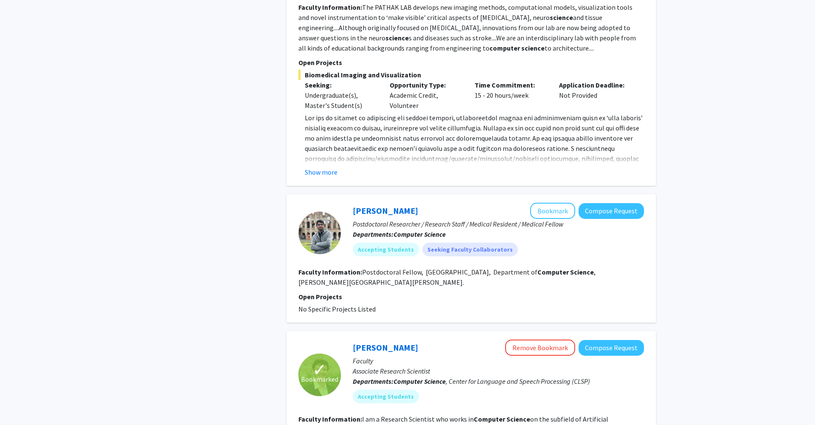
scroll to position [1096, 0]
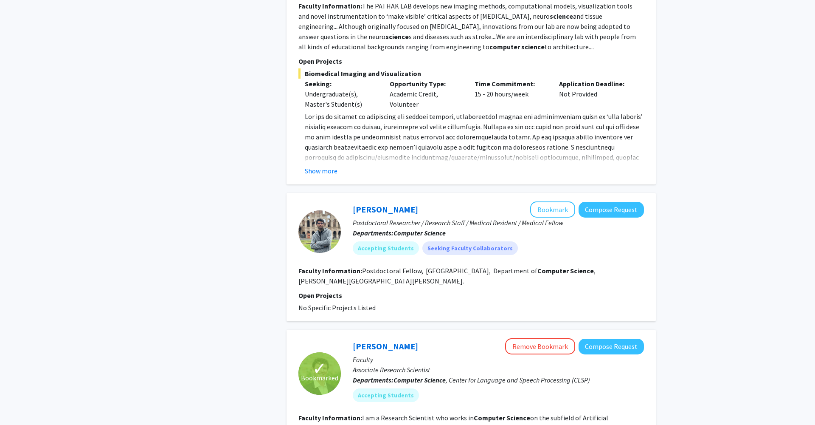
click at [342, 290] on p "Open Projects" at bounding box center [472, 295] width 346 height 10
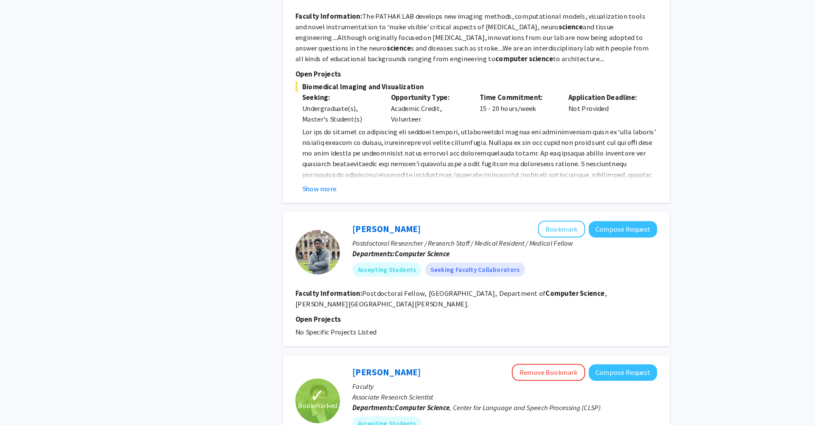
scroll to position [1062, 0]
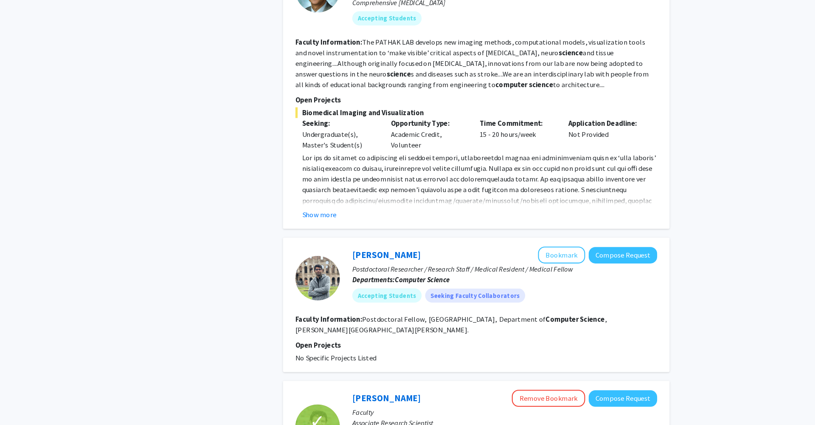
click at [376, 300] on fg-read-more "Postdoctoral Fellow, [GEOGRAPHIC_DATA], Department of Computer Science , [PERSO…" at bounding box center [448, 309] width 299 height 19
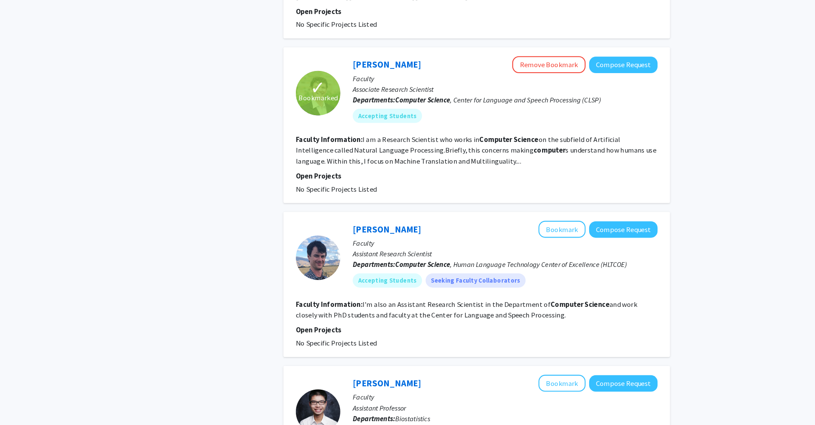
scroll to position [1384, 0]
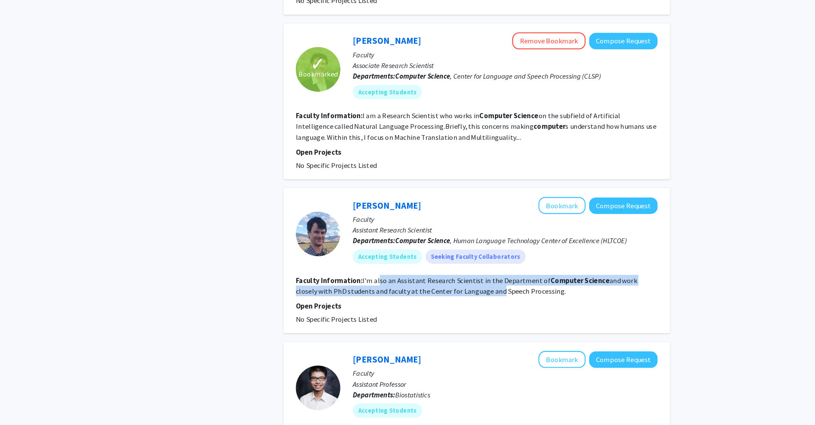
drag, startPoint x: 362, startPoint y: 217, endPoint x: 453, endPoint y: 228, distance: 91.5
click at [453, 282] on fg-read-more "I'm also an Assistant Research Scientist in the Department of Computer Science …" at bounding box center [462, 291] width 326 height 19
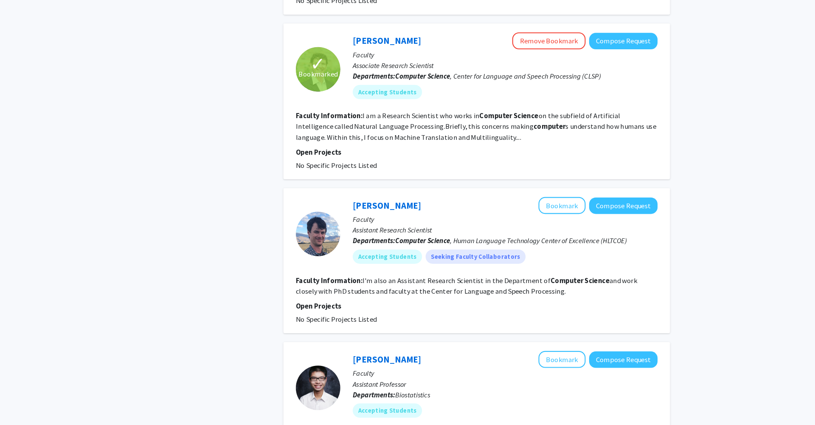
click at [457, 282] on fg-read-more "I'm also an Assistant Research Scientist in the Department of Computer Science …" at bounding box center [462, 291] width 326 height 19
click at [544, 207] on button "Bookmark" at bounding box center [552, 215] width 45 height 16
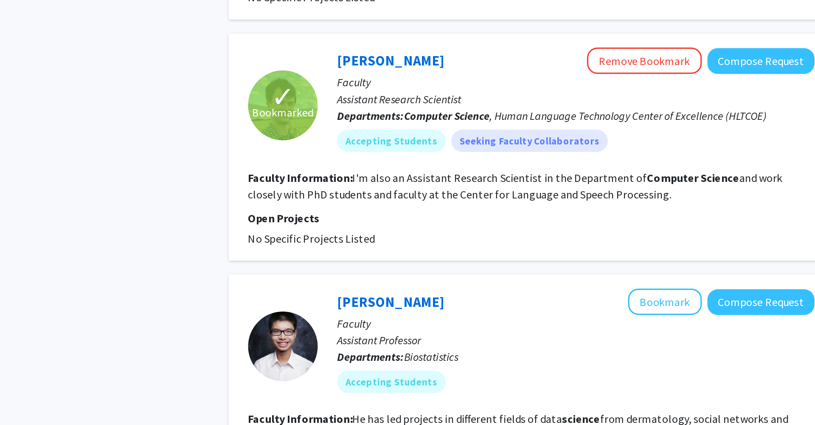
scroll to position [1464, 0]
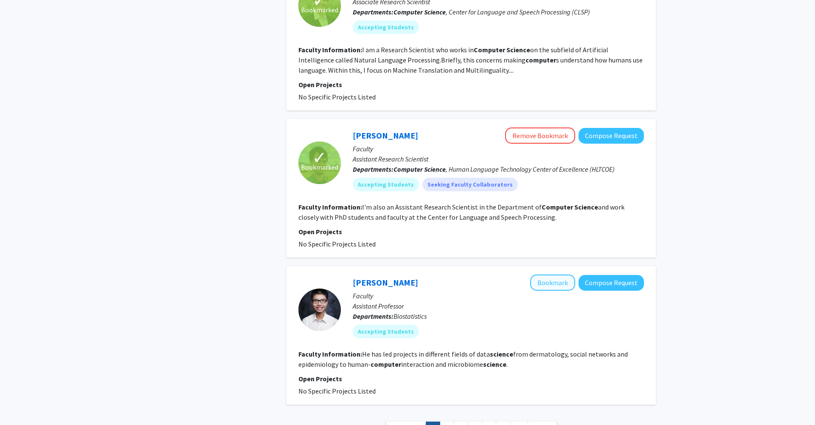
click at [559, 274] on button "Bookmark" at bounding box center [552, 282] width 45 height 16
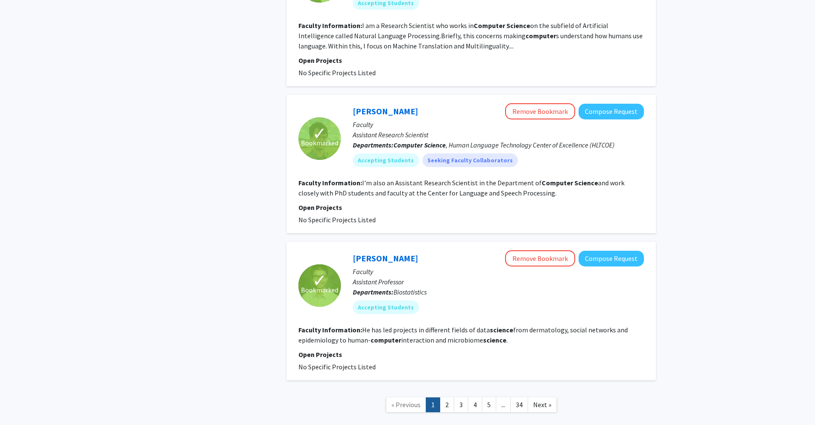
scroll to position [1487, 0]
click at [446, 398] on link "2" at bounding box center [447, 405] width 14 height 15
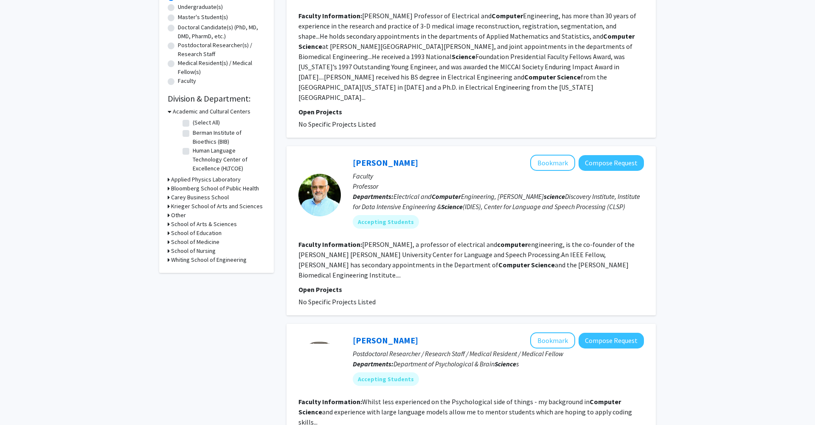
scroll to position [169, 0]
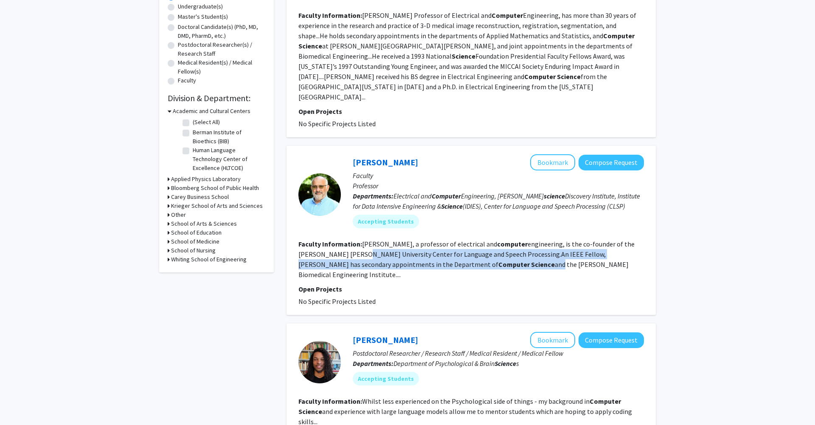
drag, startPoint x: 339, startPoint y: 239, endPoint x: 413, endPoint y: 250, distance: 75.1
click at [414, 250] on section "Faculty Information: [PERSON_NAME], a professor of electrical and computer engi…" at bounding box center [472, 259] width 346 height 41
click at [416, 258] on fg-read-more "[PERSON_NAME], a professor of electrical and computer engineering, is the co-fo…" at bounding box center [467, 258] width 336 height 39
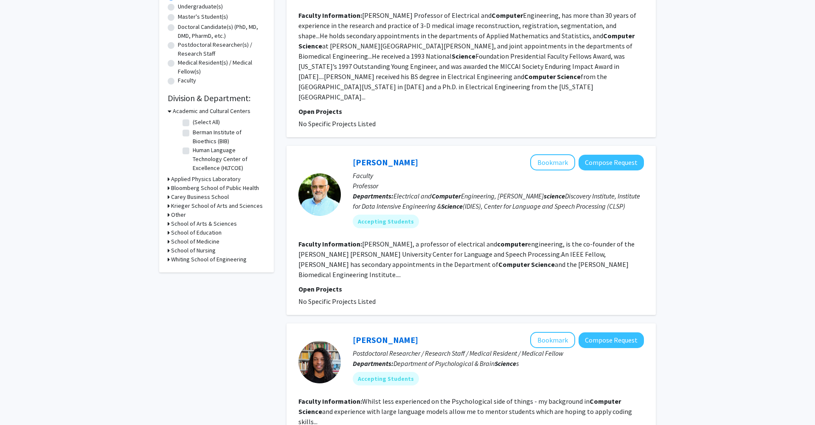
click at [421, 247] on fg-read-more "[PERSON_NAME], a professor of electrical and computer engineering, is the co-fo…" at bounding box center [467, 258] width 336 height 39
click at [499, 260] on b "Computer" at bounding box center [514, 264] width 31 height 8
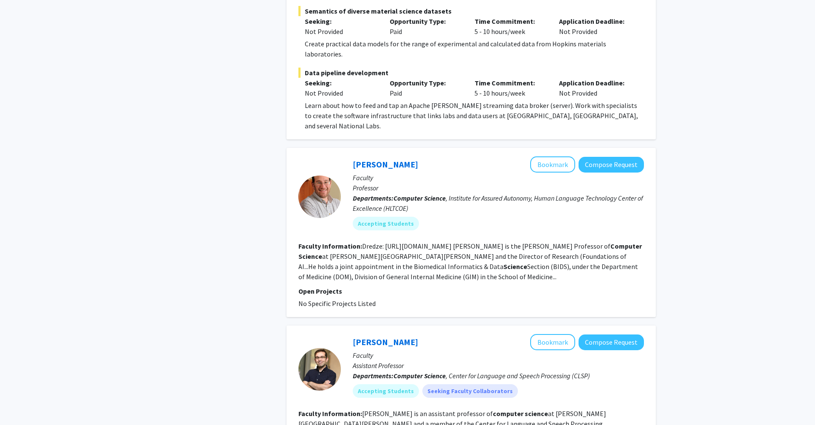
scroll to position [907, 0]
click at [551, 156] on button "Bookmark" at bounding box center [552, 164] width 45 height 16
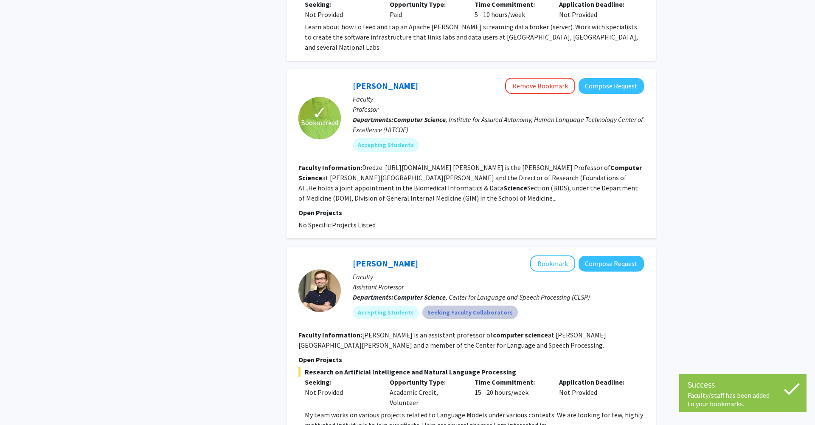
scroll to position [985, 0]
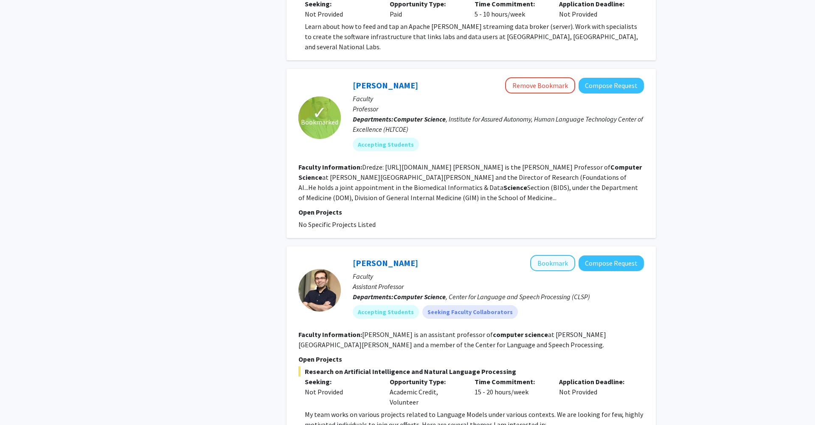
click at [554, 255] on button "Bookmark" at bounding box center [552, 263] width 45 height 16
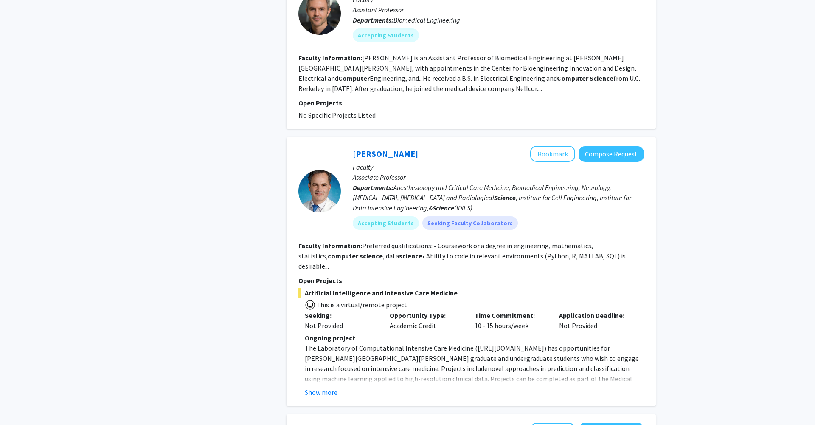
scroll to position [1674, 0]
click at [330, 386] on button "Show more" at bounding box center [321, 391] width 33 height 10
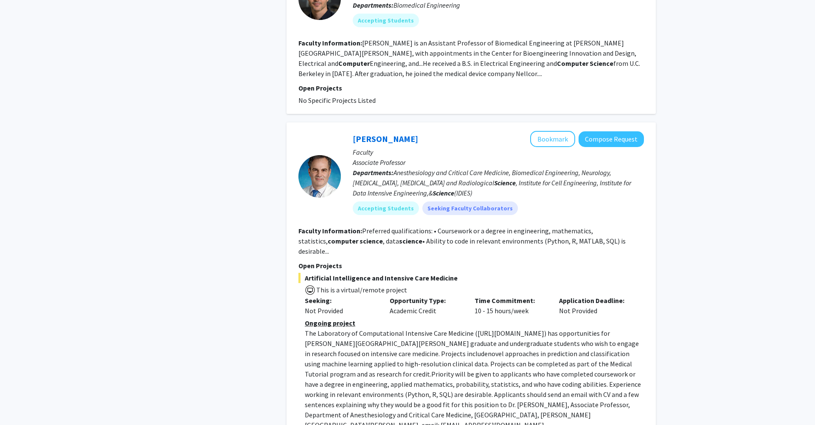
scroll to position [1693, 0]
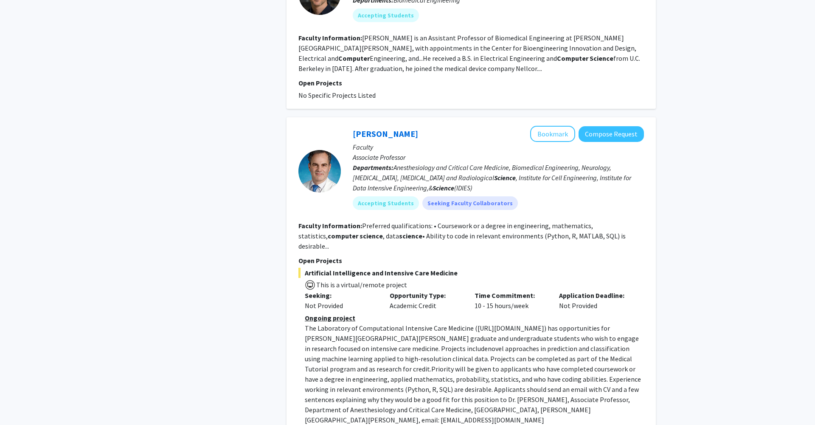
drag, startPoint x: 318, startPoint y: 201, endPoint x: 425, endPoint y: 209, distance: 107.7
click at [425, 268] on div "Artificial Intelligence and Intensive Care Medicine This is a virtual/remote pr…" at bounding box center [472, 353] width 346 height 171
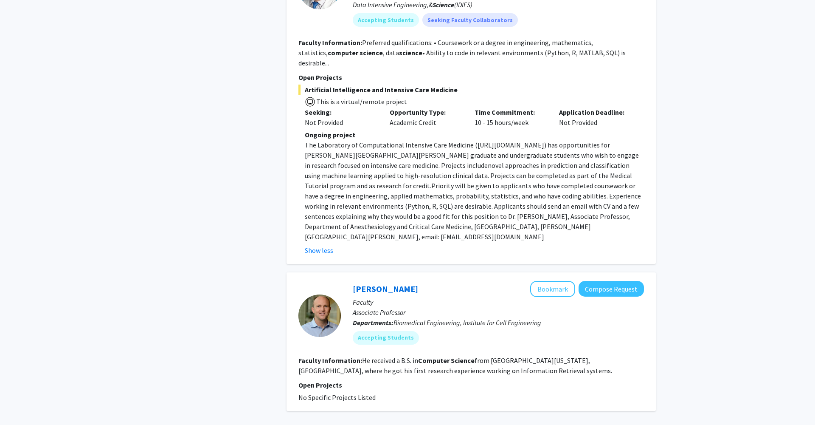
scroll to position [1875, 0]
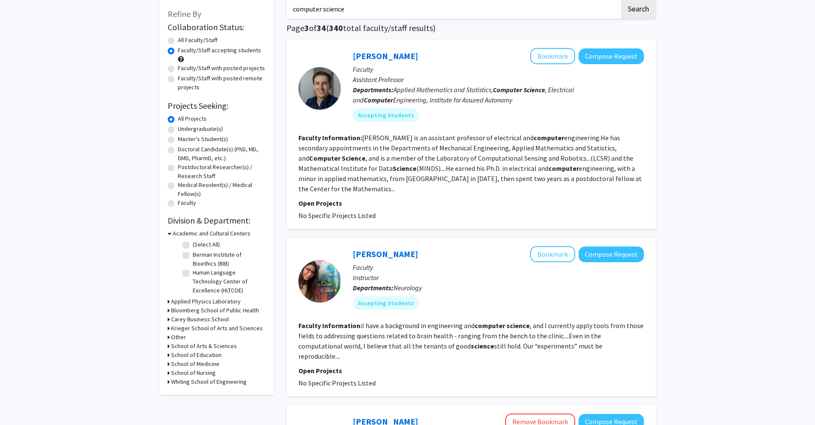
scroll to position [48, 0]
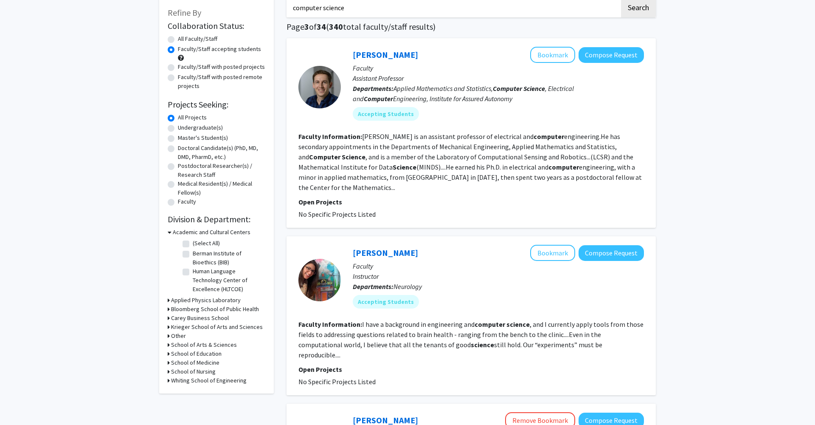
click at [413, 172] on fg-read-more "[PERSON_NAME] is an assistant professor of electrical and computer engineering.…" at bounding box center [471, 161] width 344 height 59
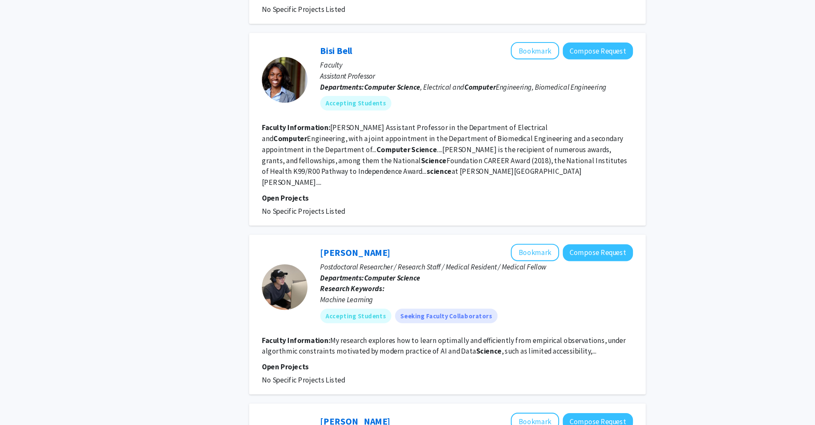
scroll to position [1028, 0]
click at [498, 351] on b "Science" at bounding box center [510, 355] width 24 height 8
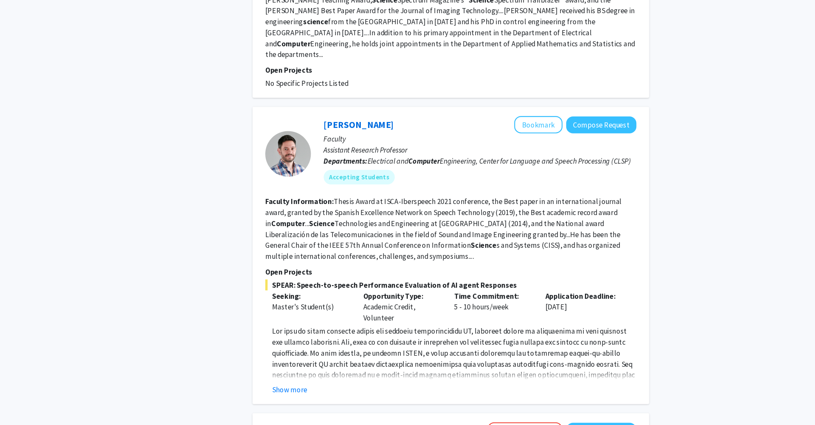
scroll to position [1522, 0]
click at [305, 386] on button "Show more" at bounding box center [321, 391] width 33 height 10
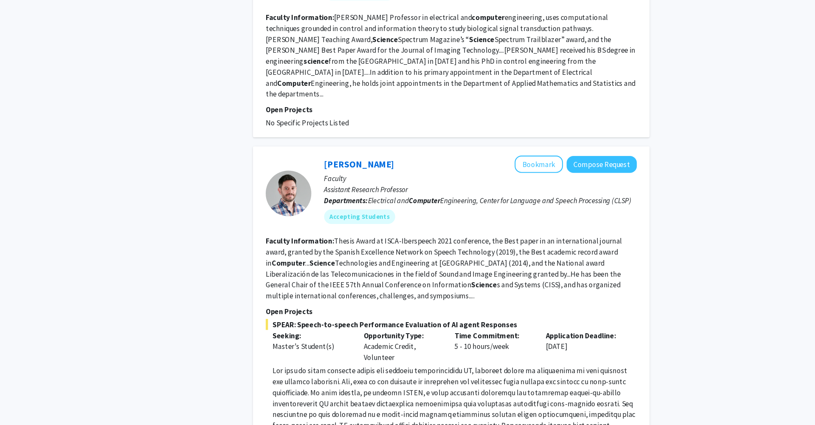
scroll to position [1492, 0]
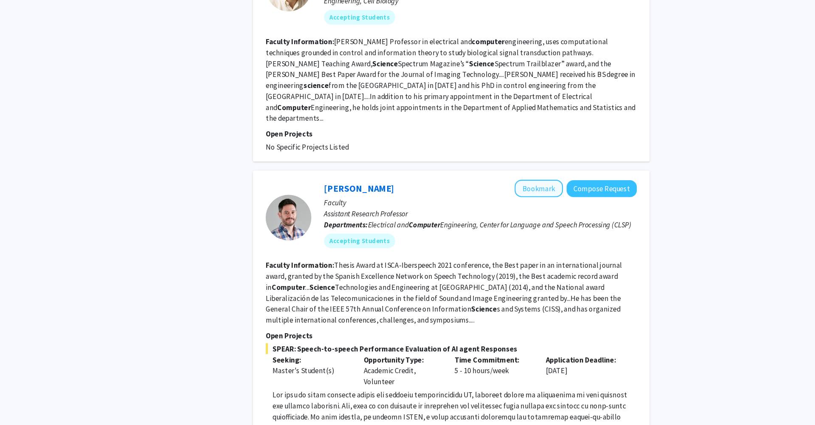
click at [530, 167] on button "Bookmark" at bounding box center [552, 175] width 45 height 16
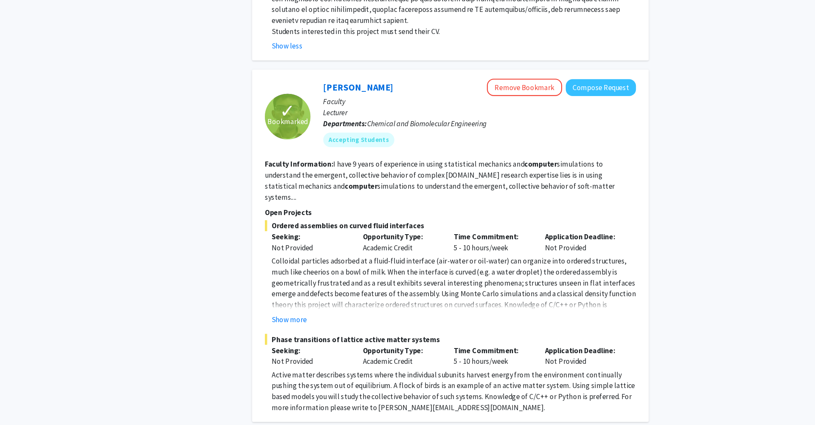
scroll to position [1954, 0]
